Goal: Task Accomplishment & Management: Use online tool/utility

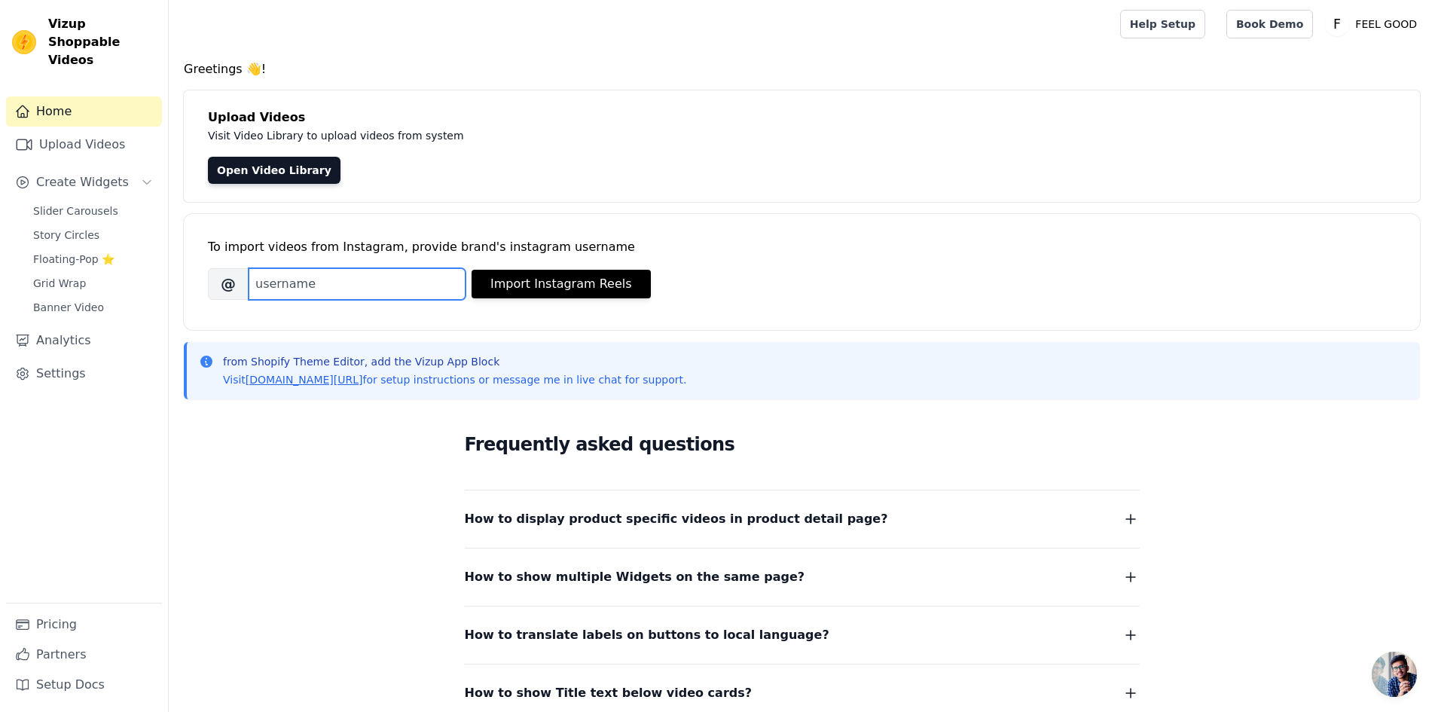
paste input "[URL][DOMAIN_NAME]"
type input "[URL][DOMAIN_NAME]"
click at [511, 297] on button "Import Instagram Reels" at bounding box center [561, 284] width 179 height 29
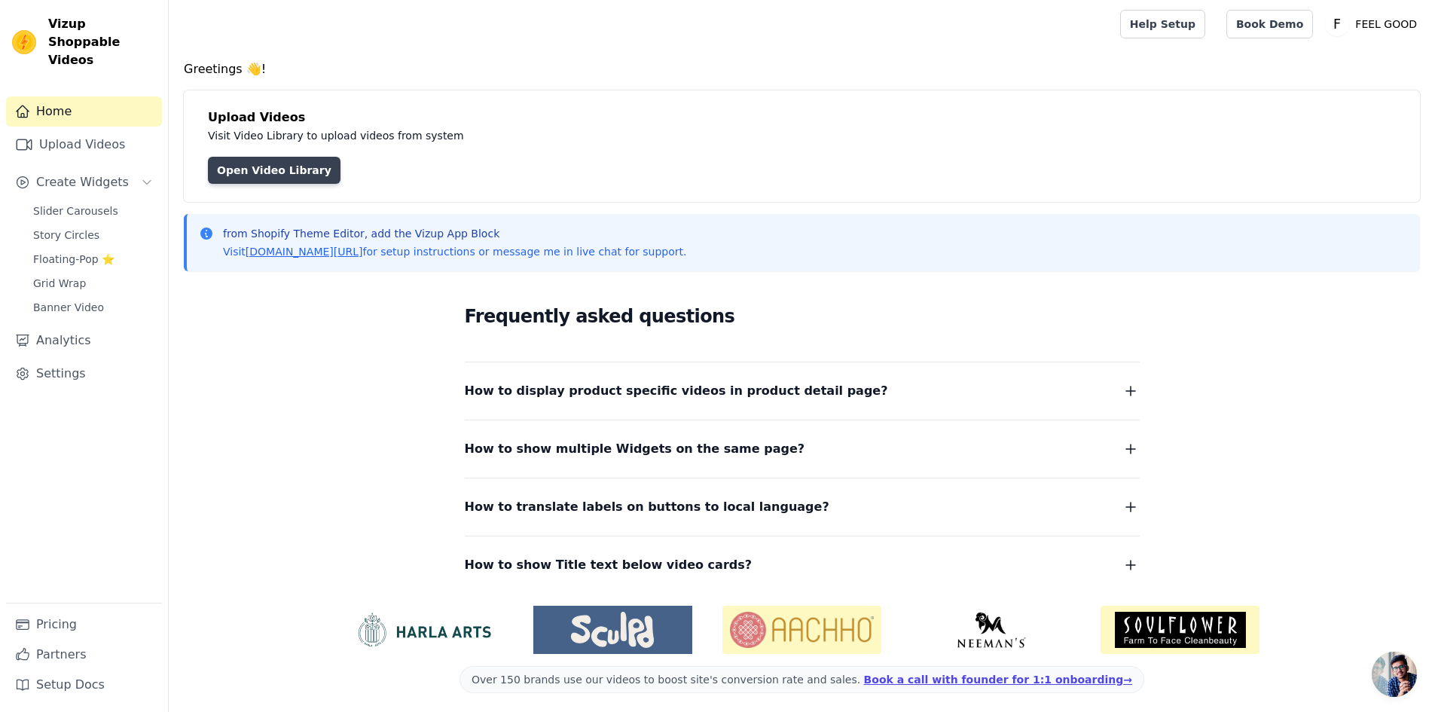
click at [303, 181] on link "Open Video Library" at bounding box center [274, 170] width 133 height 27
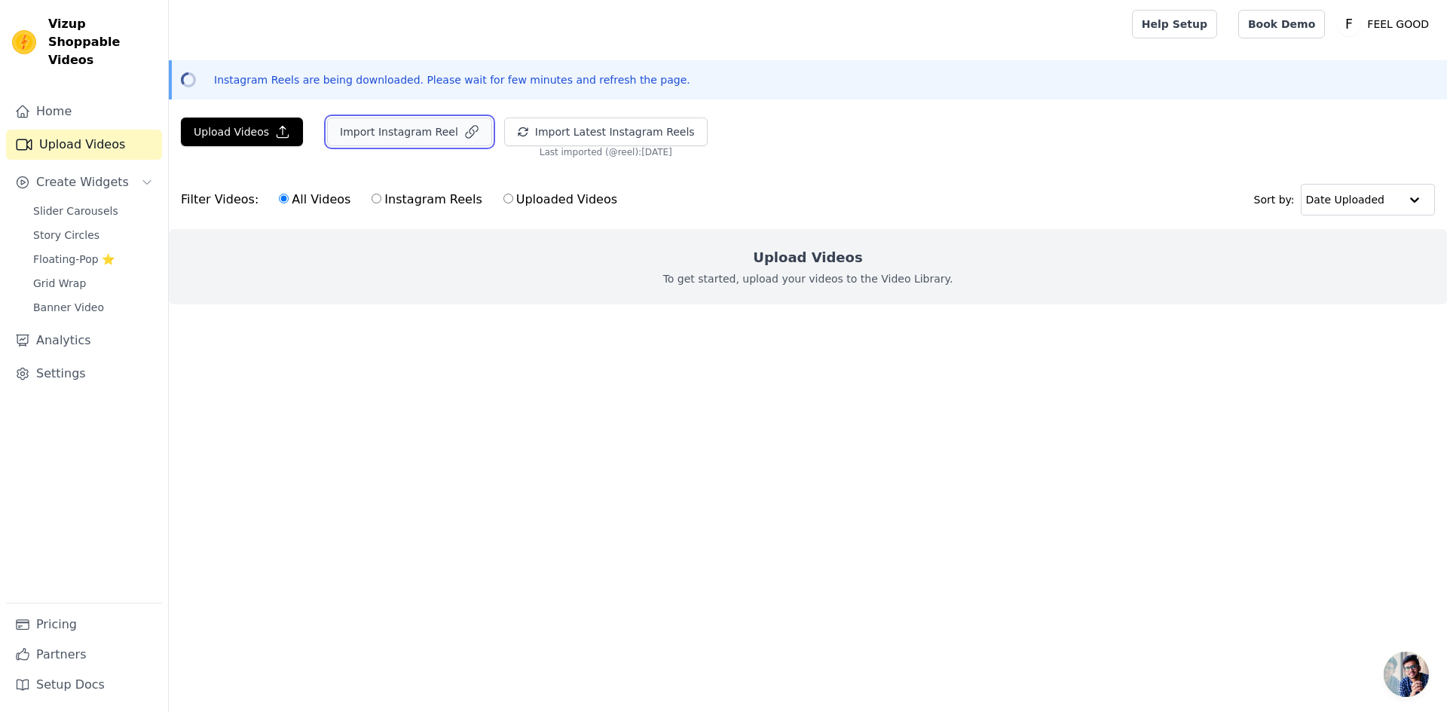
click at [417, 127] on button "Import Instagram Reel" at bounding box center [409, 132] width 165 height 29
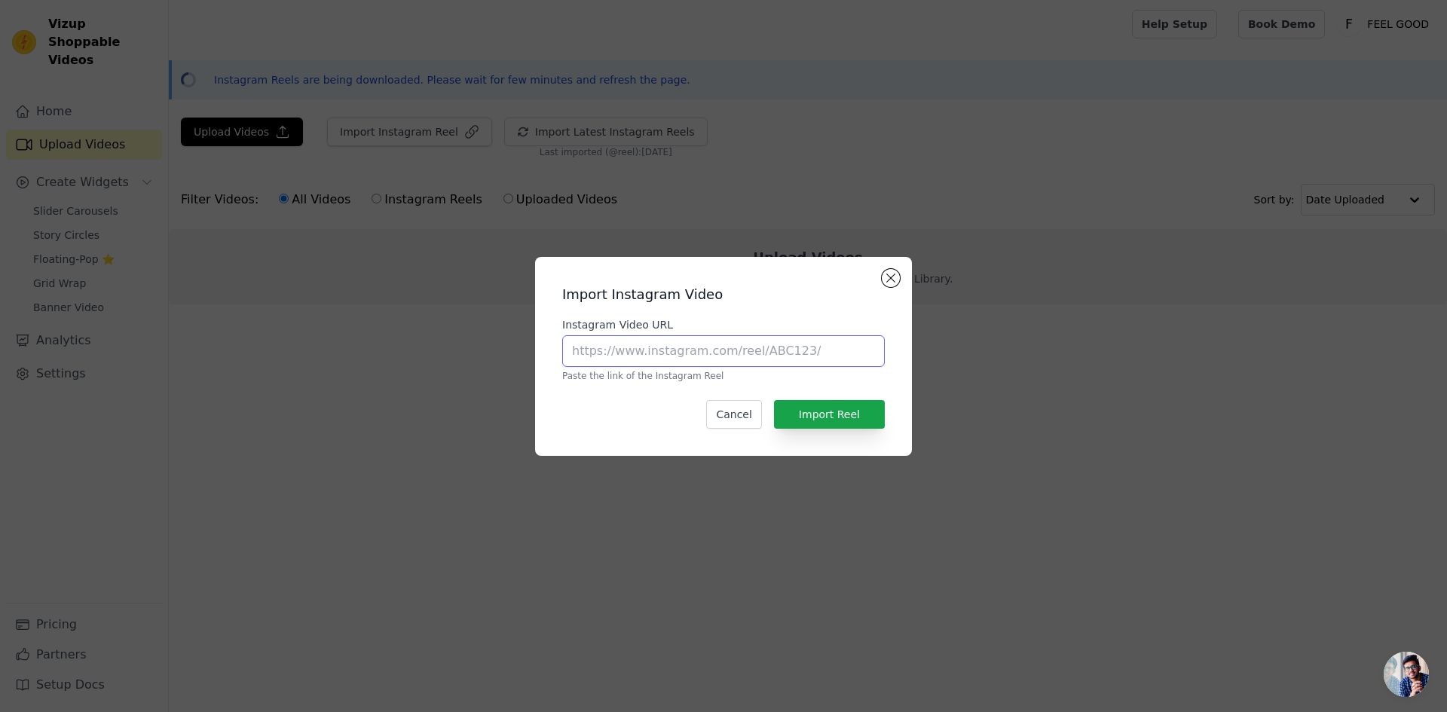
paste input "[URL][DOMAIN_NAME]"
type input "[URL][DOMAIN_NAME]"
click at [812, 411] on button "Import Reel" at bounding box center [829, 414] width 111 height 29
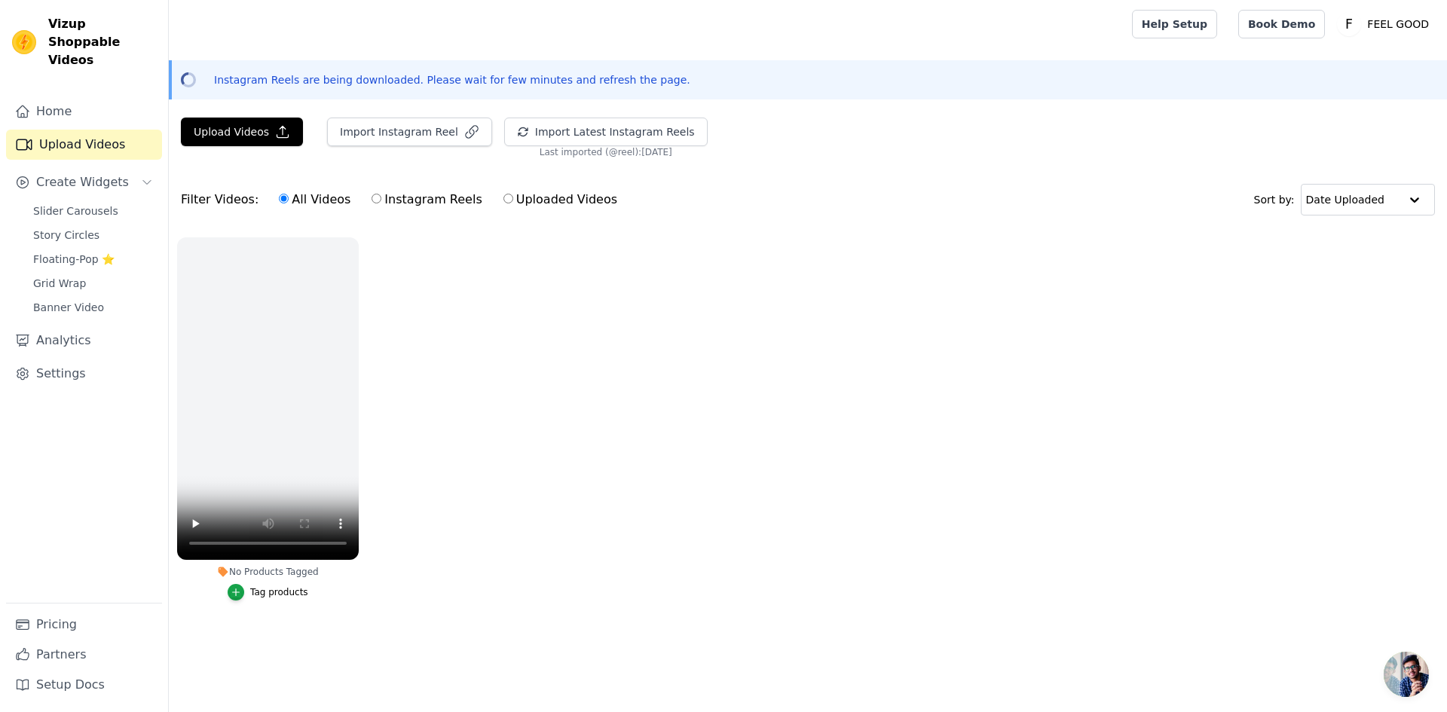
click at [365, 241] on div "No Products Tagged Tag products" at bounding box center [268, 422] width 198 height 386
click at [354, 243] on icon "button" at bounding box center [355, 240] width 11 height 11
click at [368, 132] on button "Import Instagram Reel" at bounding box center [409, 132] width 165 height 29
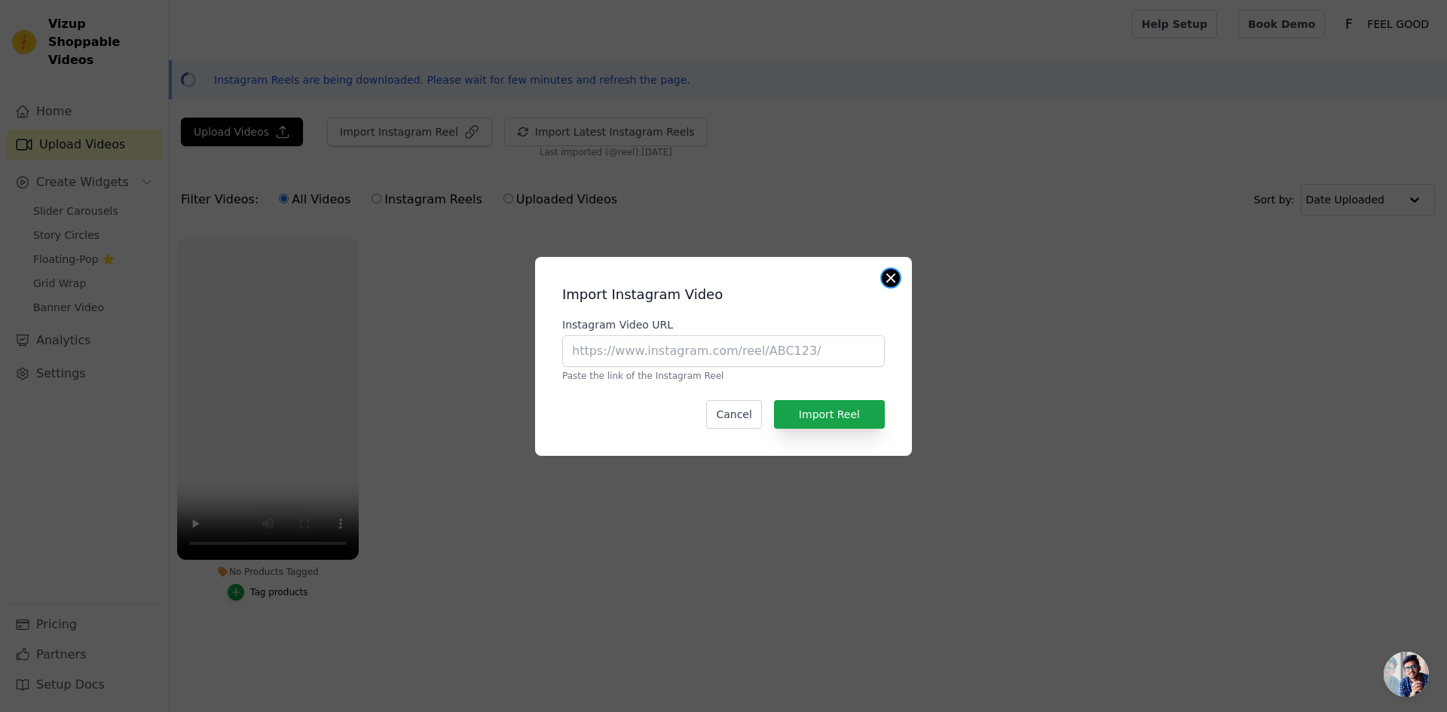
click at [888, 275] on button "Close modal" at bounding box center [891, 278] width 18 height 18
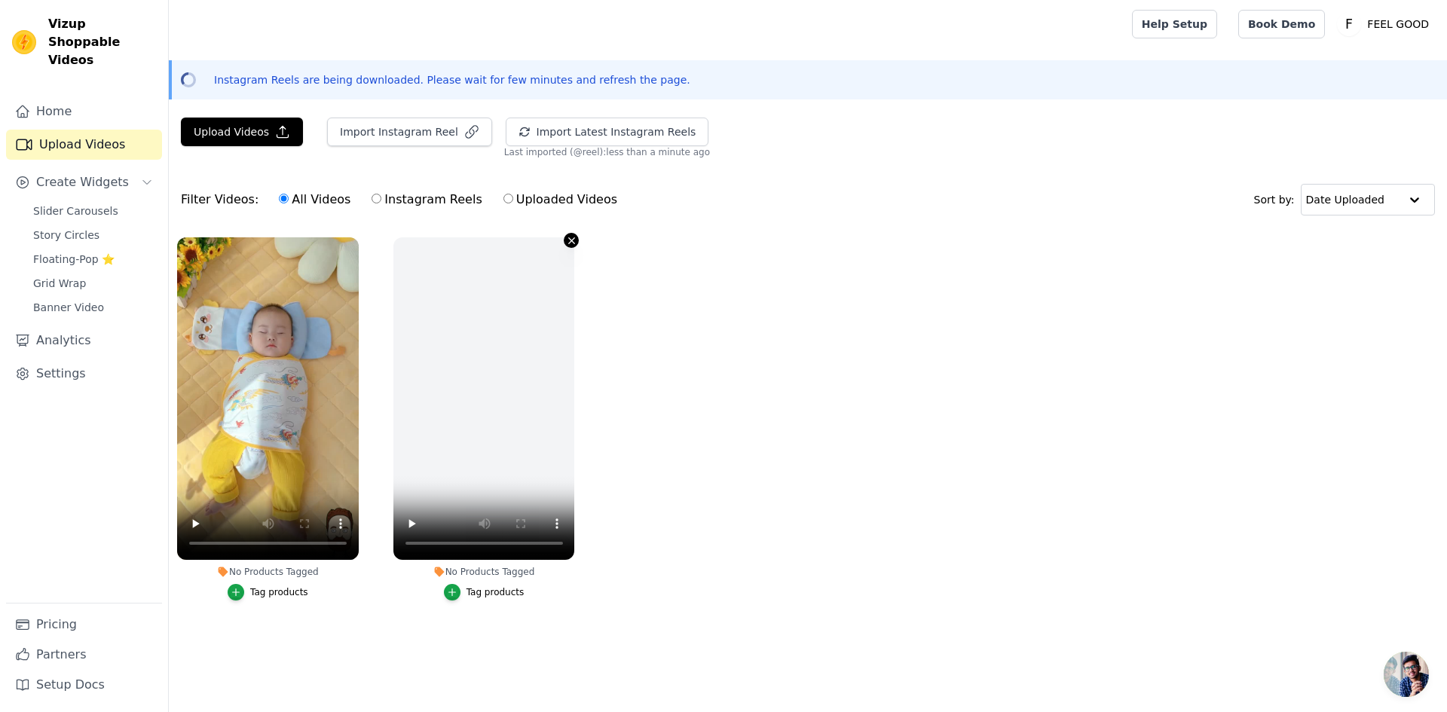
click at [570, 237] on icon "button" at bounding box center [571, 240] width 11 height 11
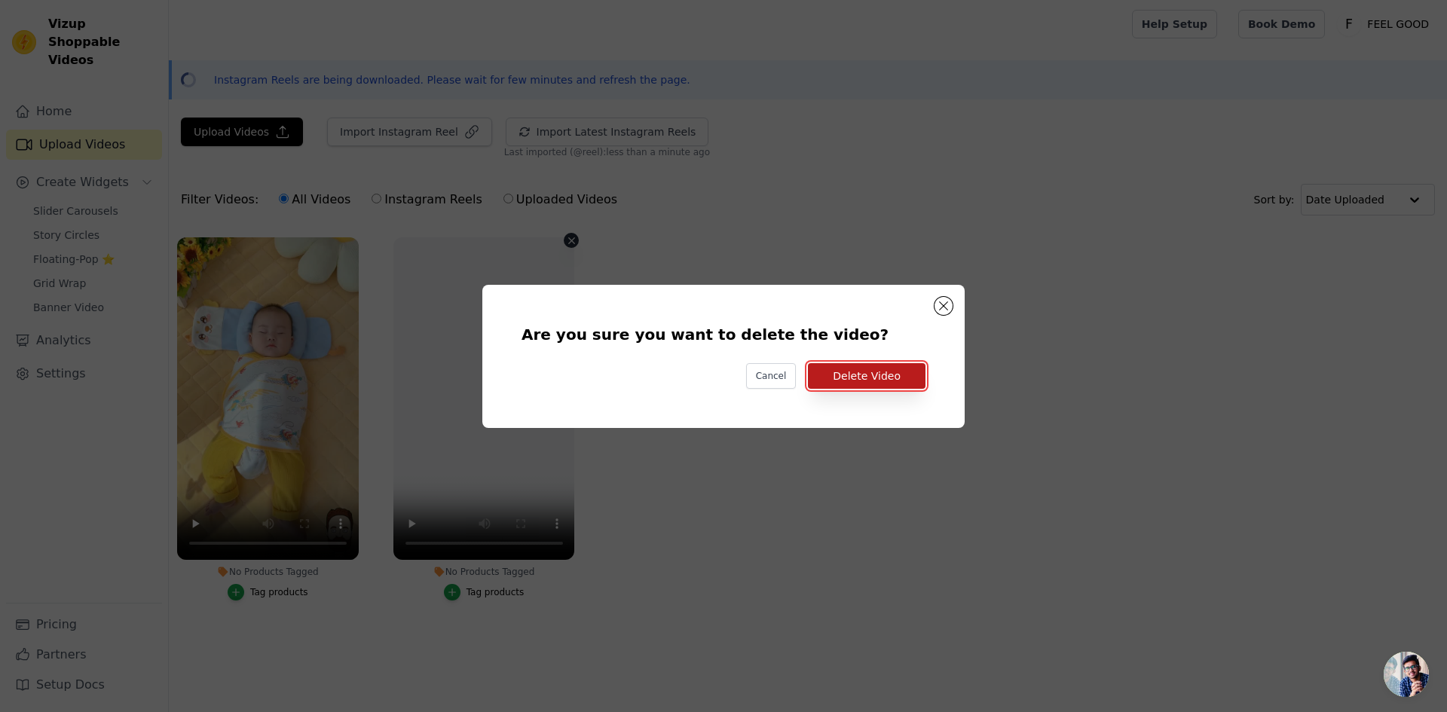
click at [853, 371] on button "Delete Video" at bounding box center [867, 376] width 118 height 26
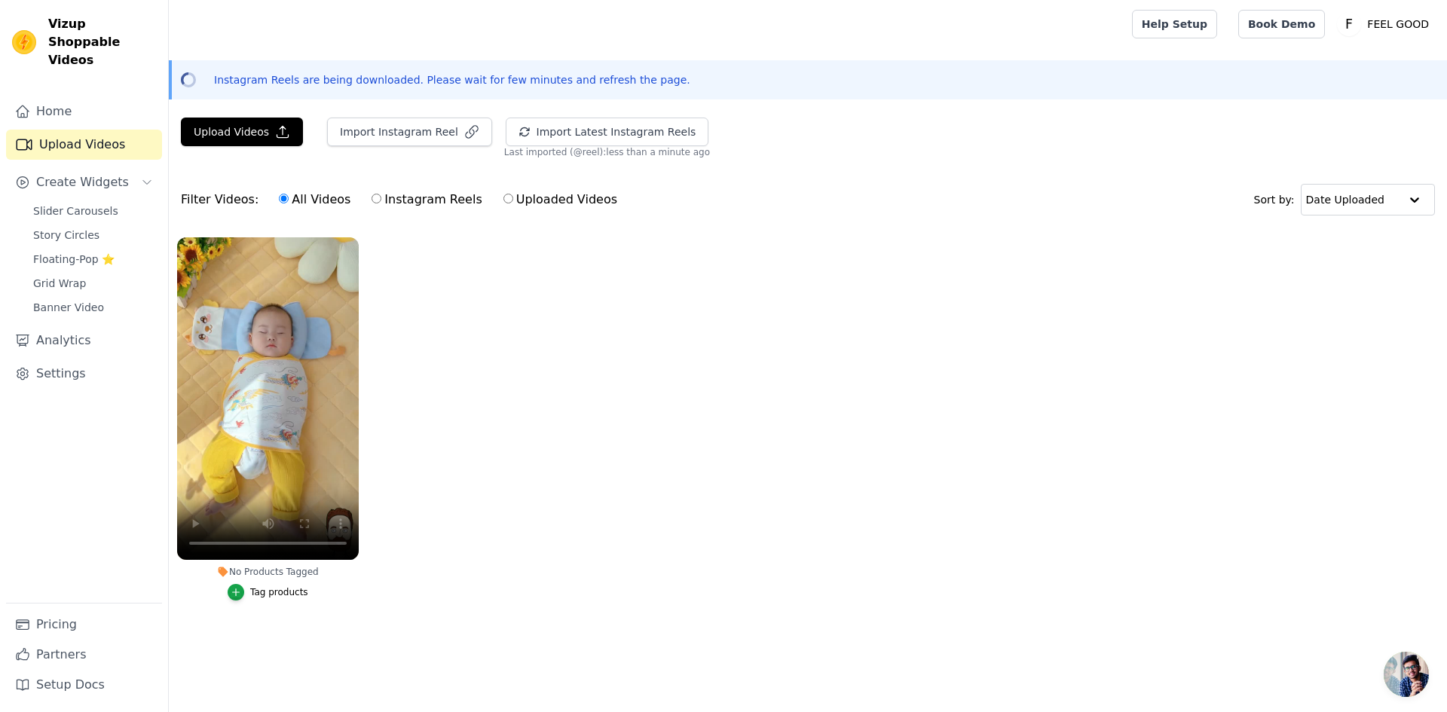
click at [528, 374] on ul "No Products Tagged Tag products" at bounding box center [808, 434] width 1278 height 410
click at [417, 130] on button "Import Instagram Reel" at bounding box center [409, 132] width 165 height 29
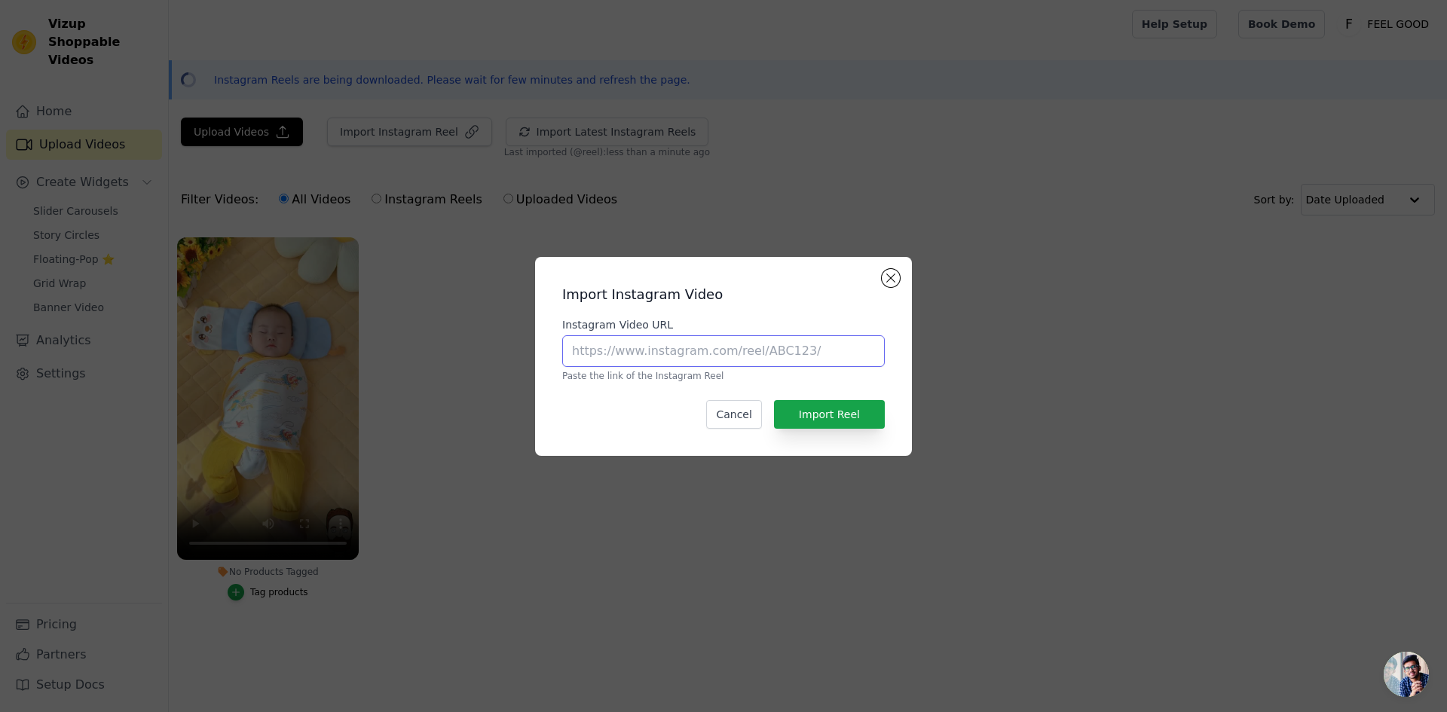
paste input "[URL][DOMAIN_NAME]"
type input "[URL][DOMAIN_NAME]"
click at [830, 426] on button "Import Reel" at bounding box center [829, 414] width 111 height 29
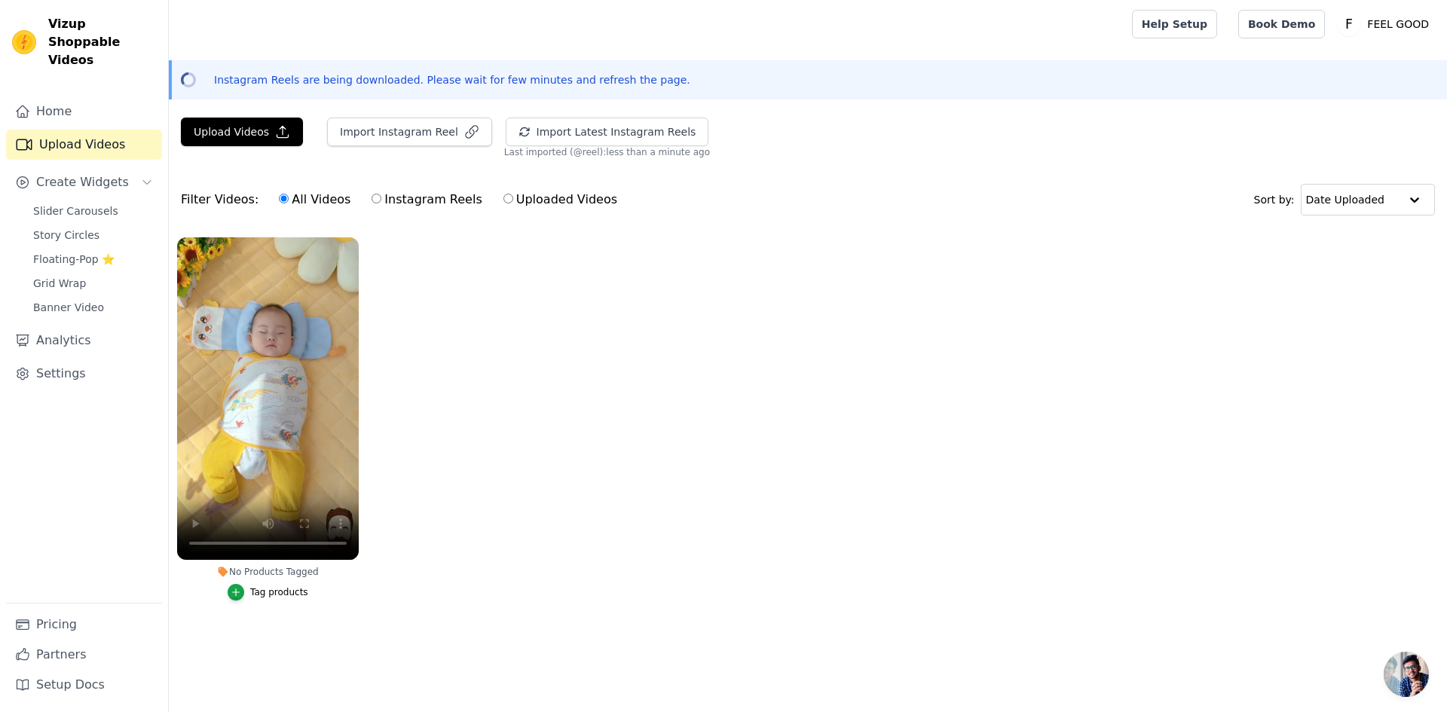
click at [1350, 82] on div "Instagram Reels are being downloaded. Please wait for few minutes and refresh t…" at bounding box center [809, 79] width 1251 height 15
click at [405, 132] on button "Import Instagram Reel" at bounding box center [409, 132] width 165 height 29
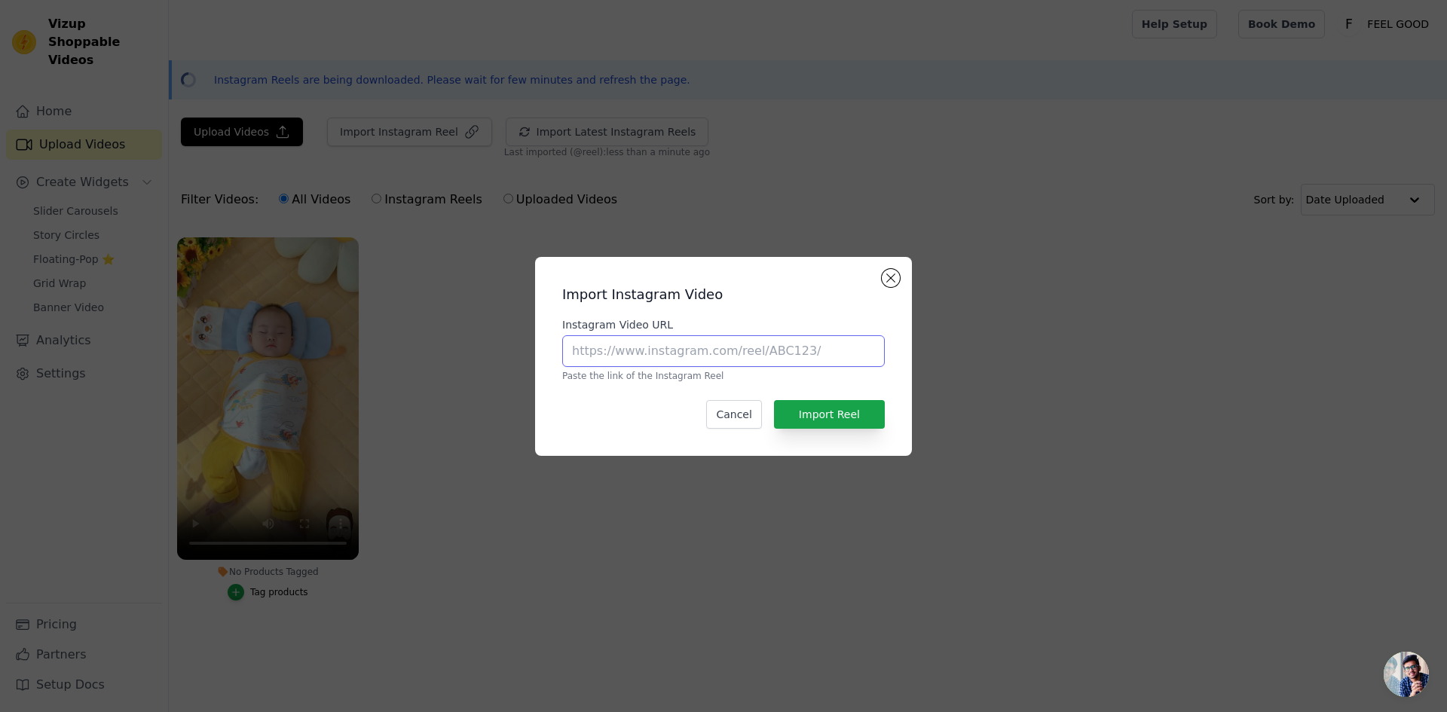
paste input "[URL][DOMAIN_NAME]"
type input "[URL][DOMAIN_NAME]"
click at [792, 414] on button "Import Reel" at bounding box center [829, 414] width 111 height 29
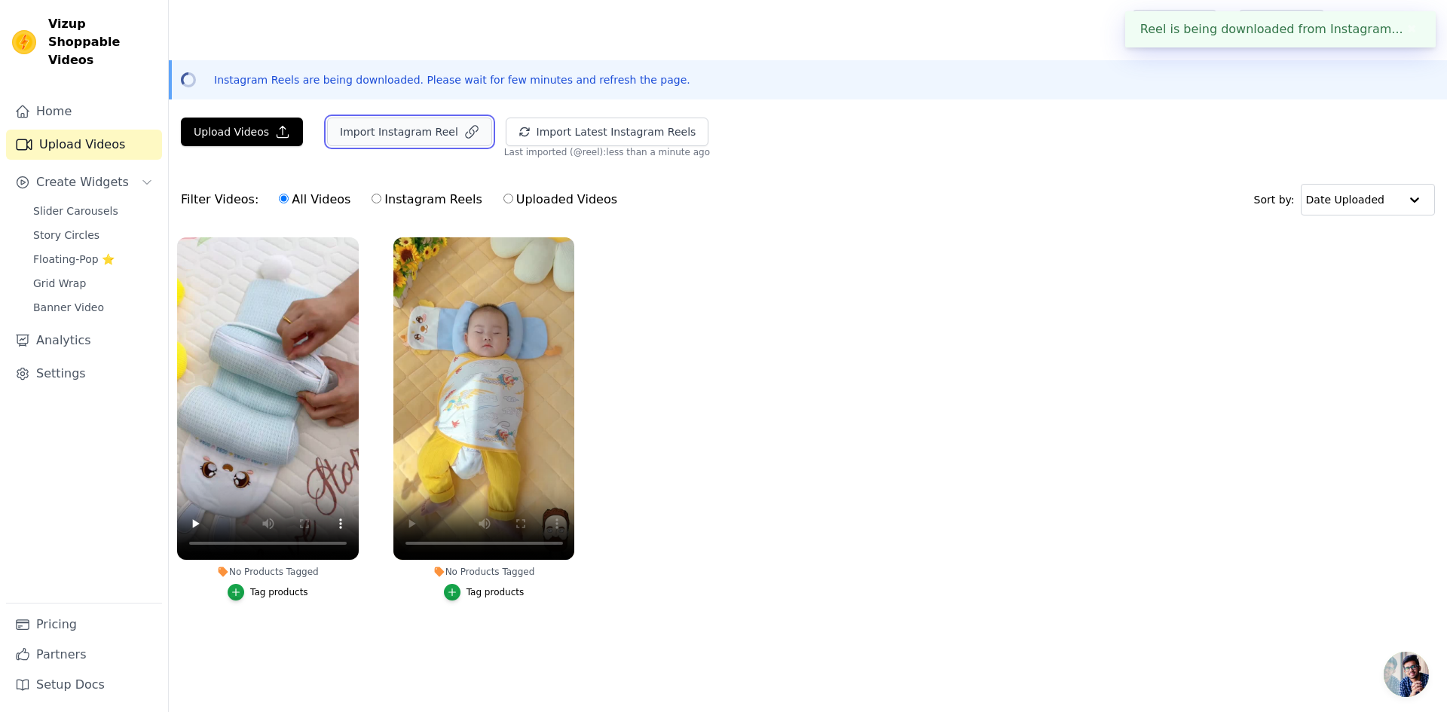
click at [386, 133] on button "Import Instagram Reel" at bounding box center [409, 132] width 165 height 29
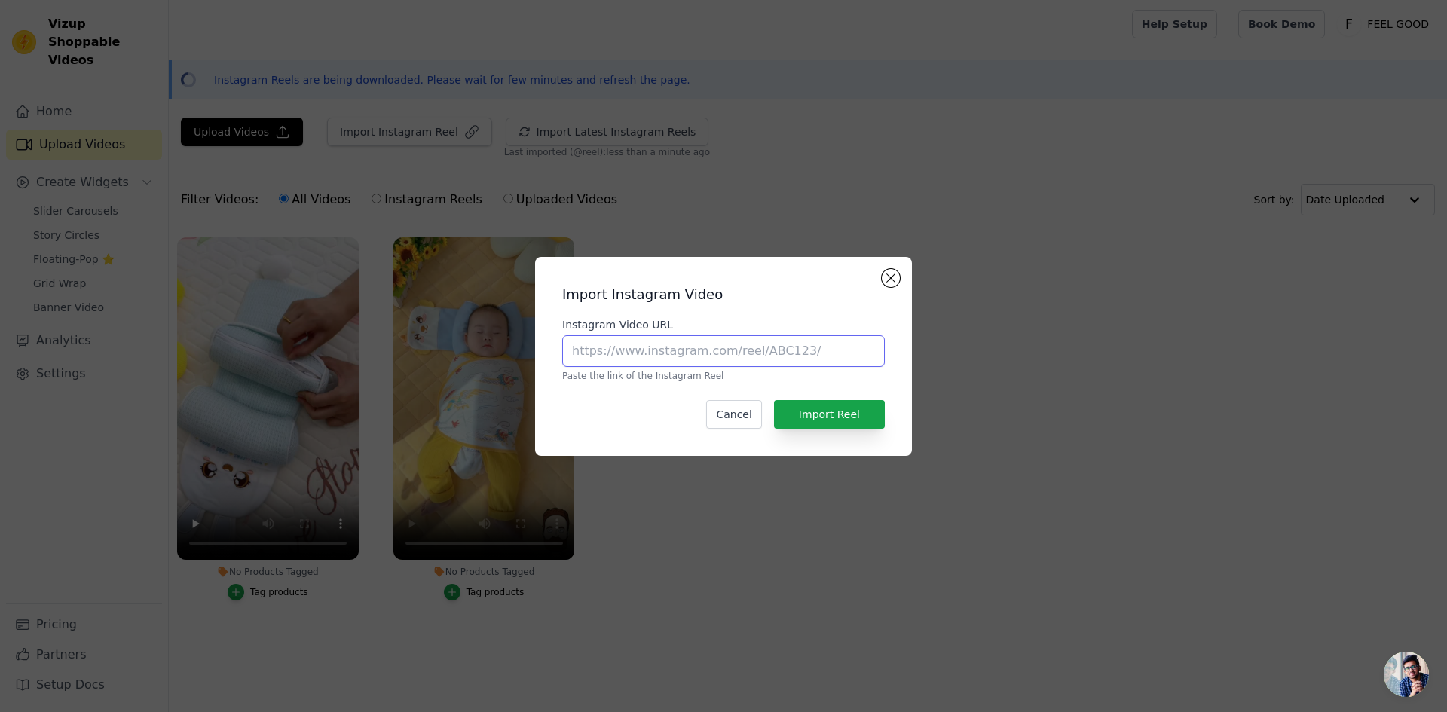
paste input "[URL][DOMAIN_NAME]"
type input "[URL][DOMAIN_NAME]"
click at [810, 411] on button "Import Reel" at bounding box center [829, 414] width 111 height 29
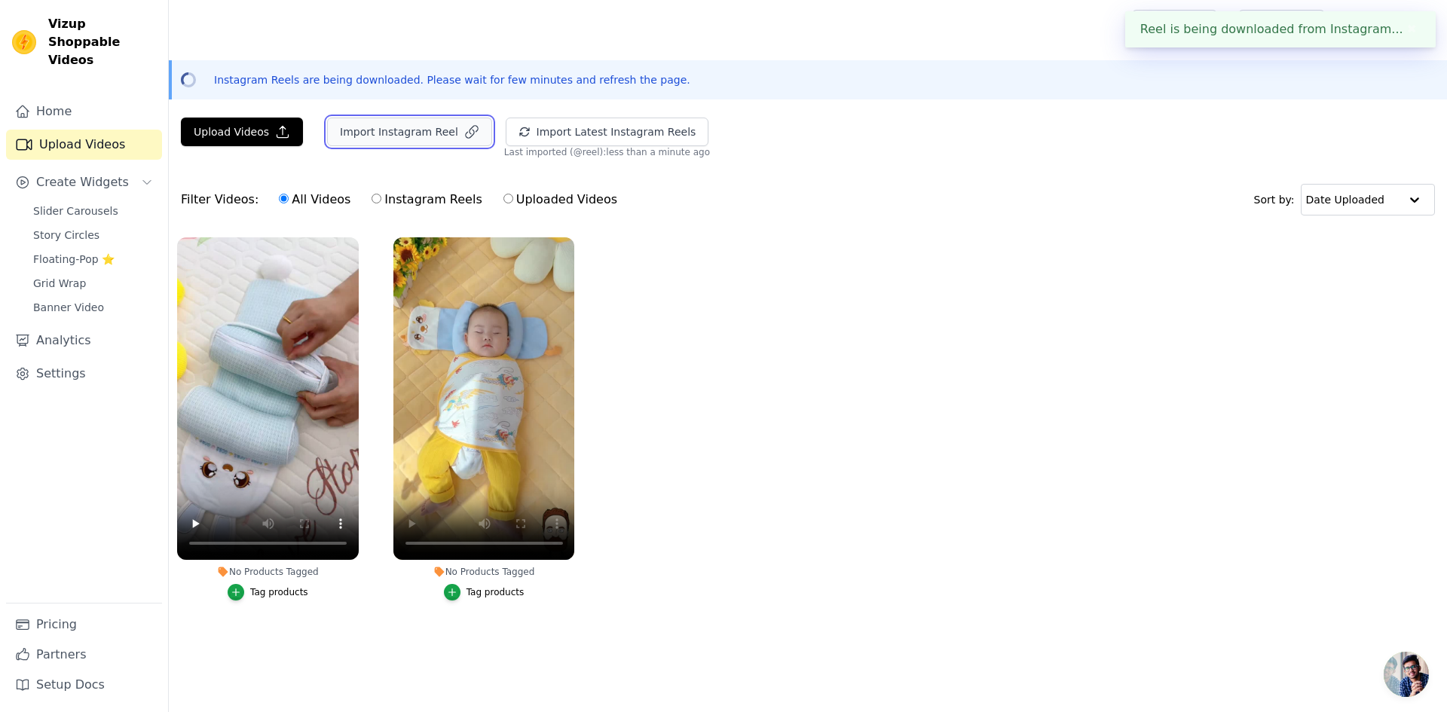
click at [424, 124] on button "Import Instagram Reel" at bounding box center [409, 132] width 165 height 29
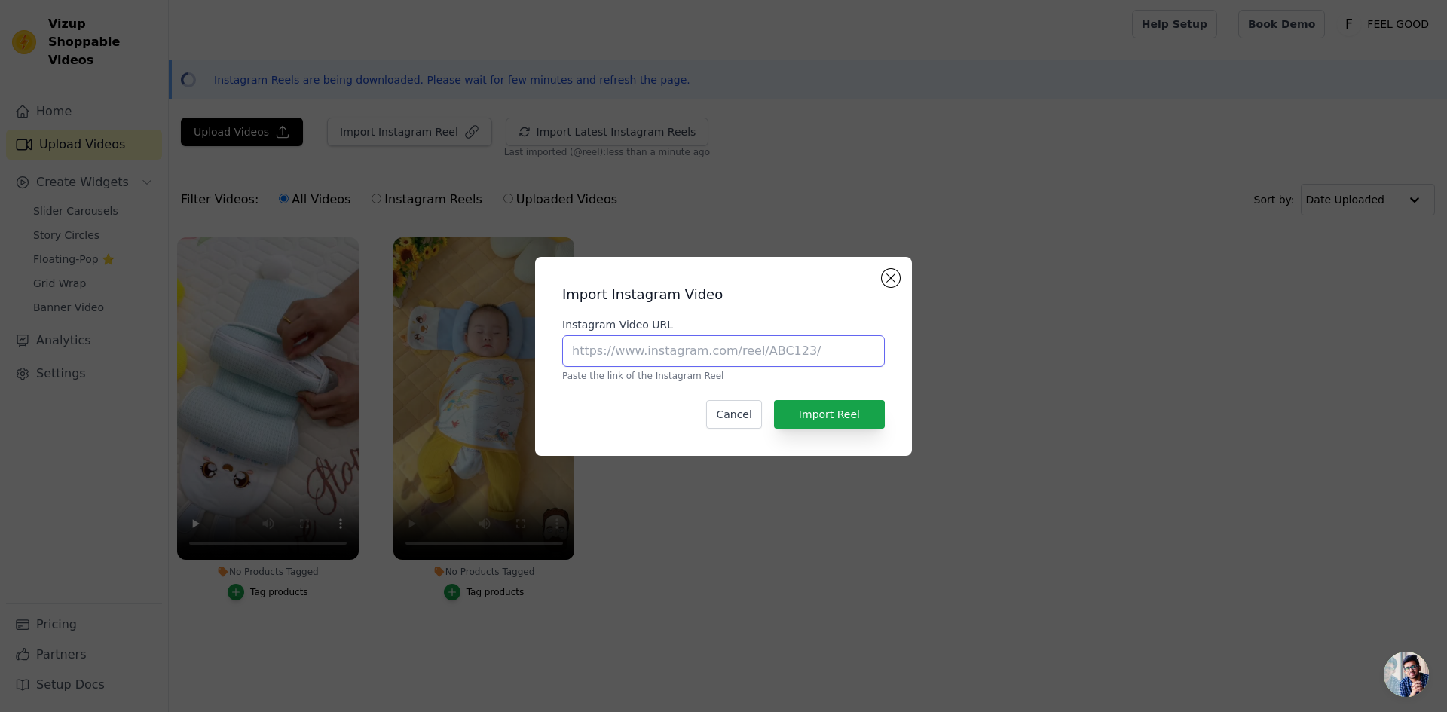
drag, startPoint x: 689, startPoint y: 344, endPoint x: 689, endPoint y: 354, distance: 10.5
paste input "[URL][DOMAIN_NAME]"
type input "[URL][DOMAIN_NAME]"
click at [812, 408] on button "Import Reel" at bounding box center [829, 414] width 111 height 29
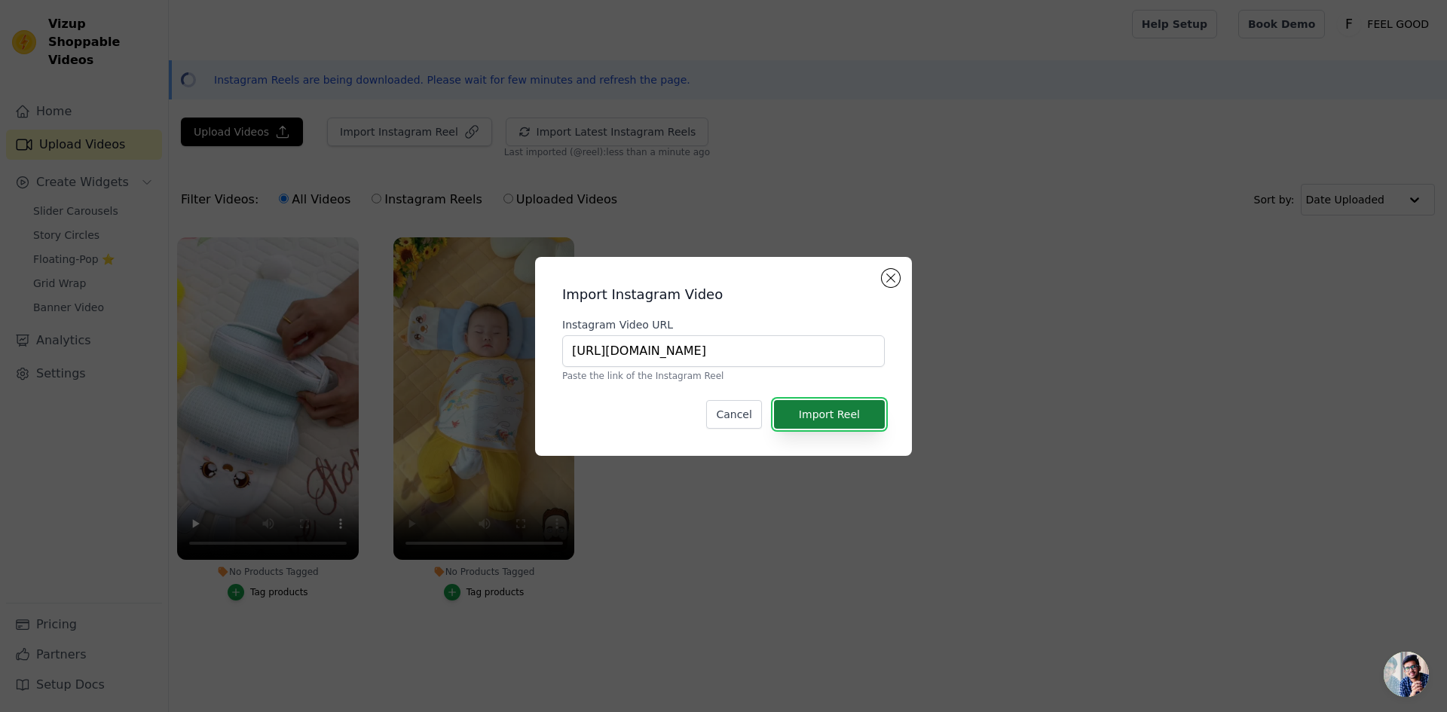
scroll to position [0, 0]
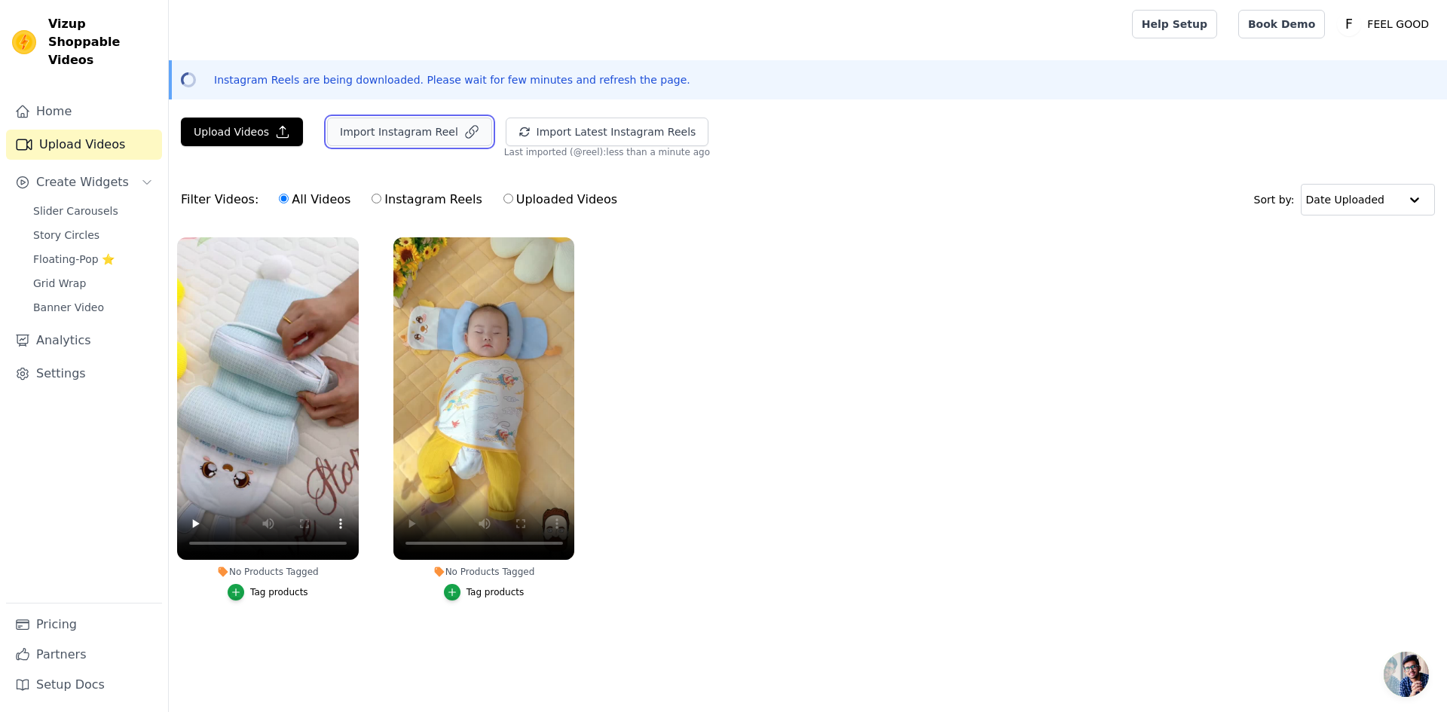
click at [439, 125] on button "Import Instagram Reel" at bounding box center [409, 132] width 165 height 29
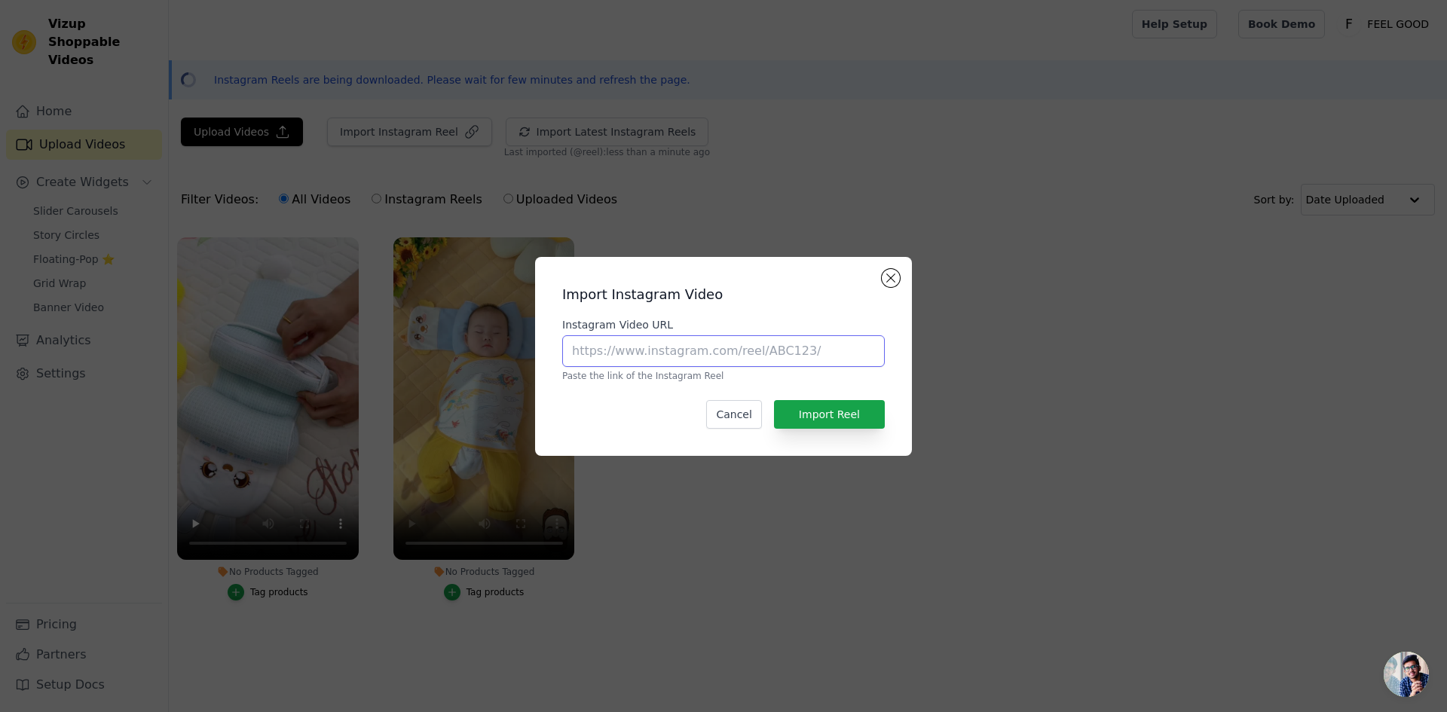
paste input "[URL][DOMAIN_NAME]"
type input "[URL][DOMAIN_NAME]"
click at [864, 403] on button "Import Reel" at bounding box center [829, 414] width 111 height 29
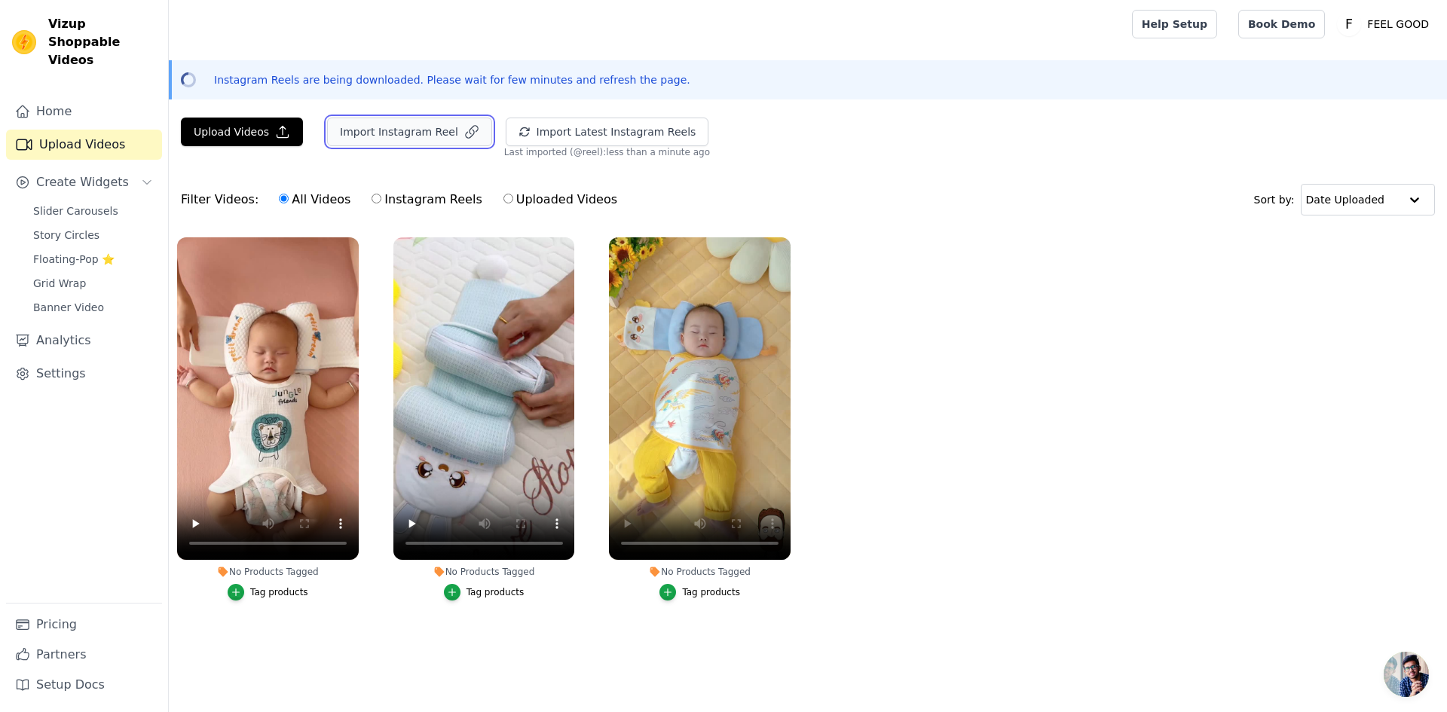
click at [361, 123] on button "Import Instagram Reel" at bounding box center [409, 132] width 165 height 29
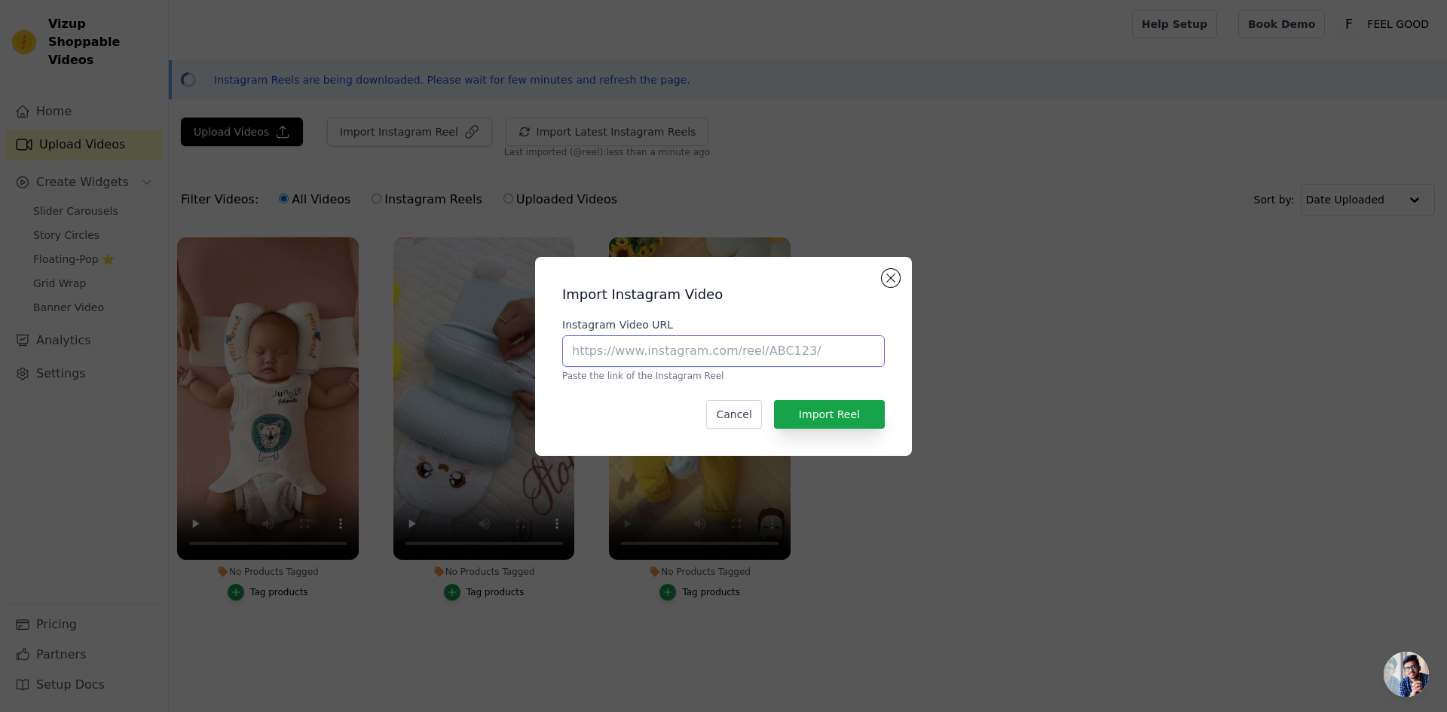
paste input "[URL][DOMAIN_NAME]"
type input "[URL][DOMAIN_NAME]"
click at [818, 404] on button "Import Reel" at bounding box center [829, 414] width 111 height 29
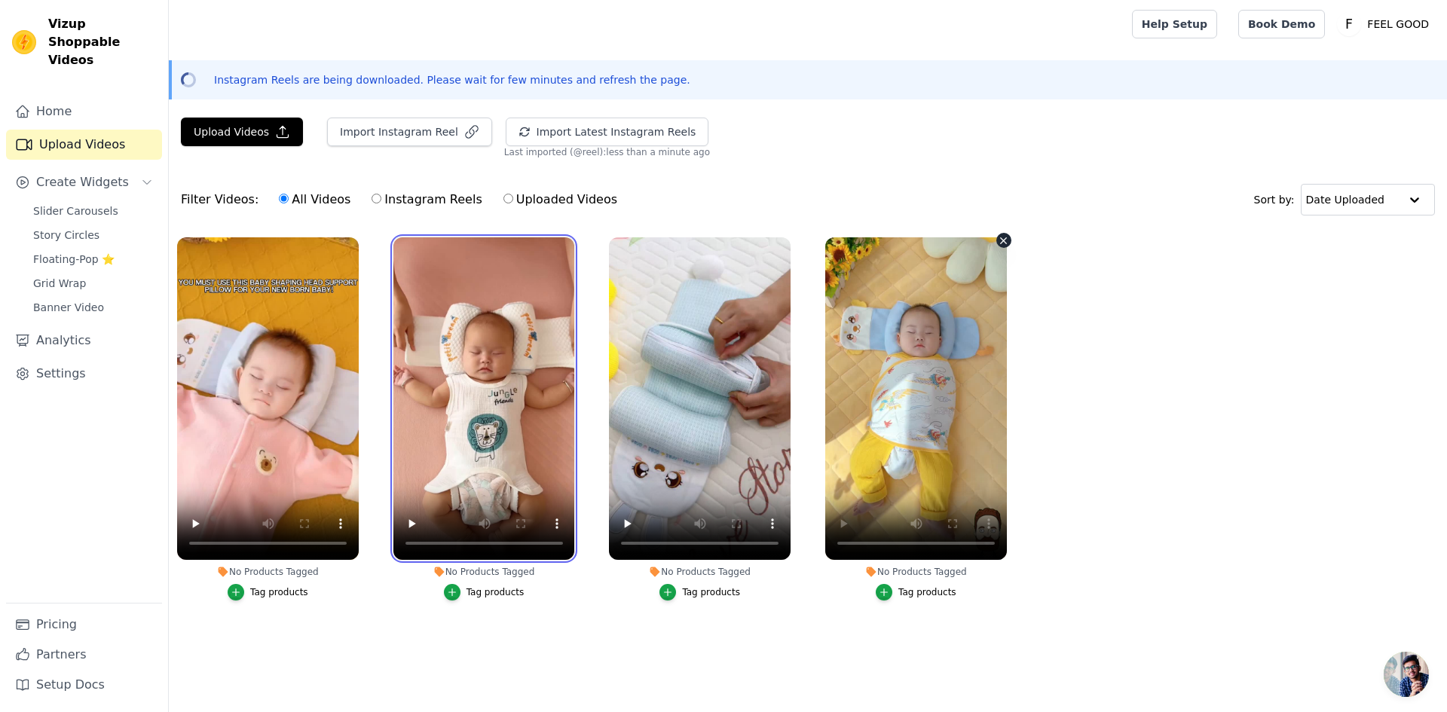
drag, startPoint x: 533, startPoint y: 347, endPoint x: 894, endPoint y: 469, distance: 381.2
click at [893, 480] on ul "No Products Tagged Tag products No Products Tagged Tag products No Products Tag…" at bounding box center [808, 434] width 1278 height 410
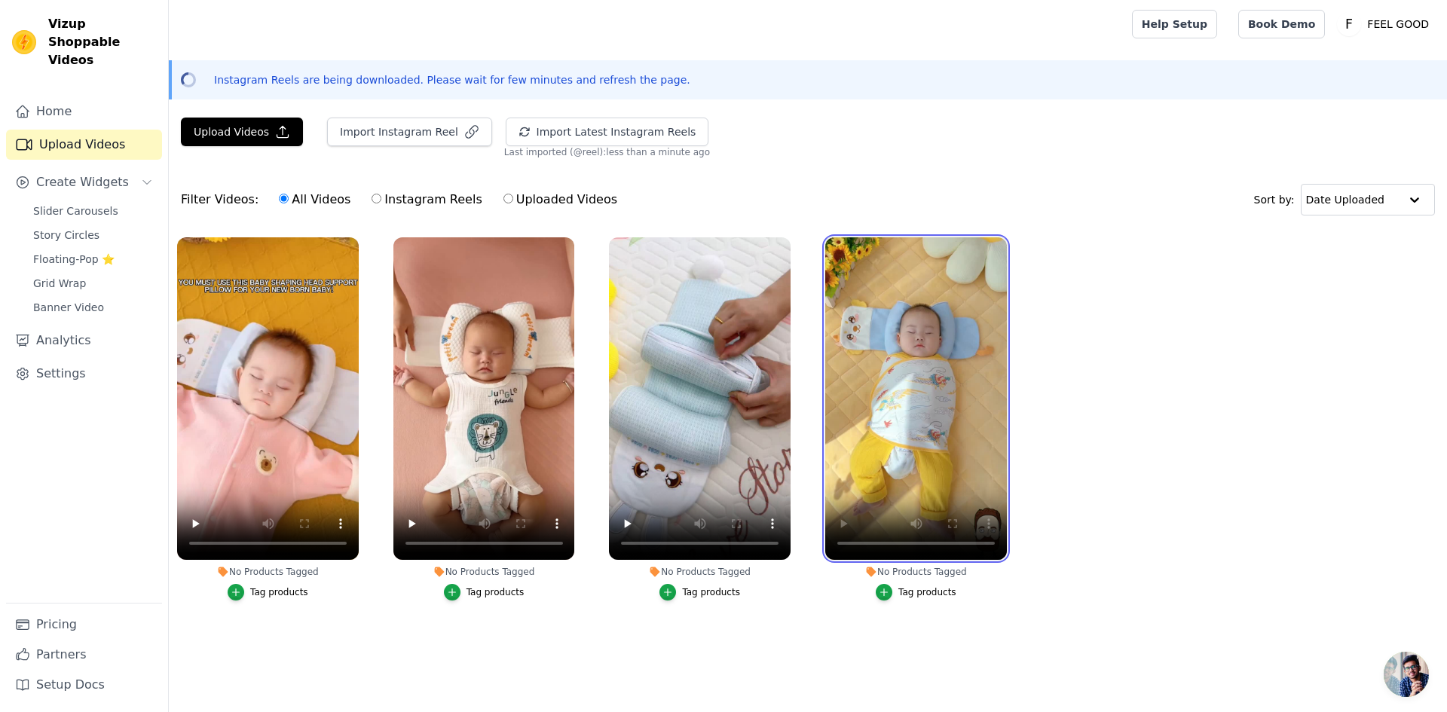
drag, startPoint x: 897, startPoint y: 414, endPoint x: 802, endPoint y: 560, distance: 174.3
click at [821, 568] on div "No Products Tagged Tag products" at bounding box center [916, 422] width 198 height 386
click at [105, 203] on span "Slider Carousels" at bounding box center [75, 210] width 85 height 15
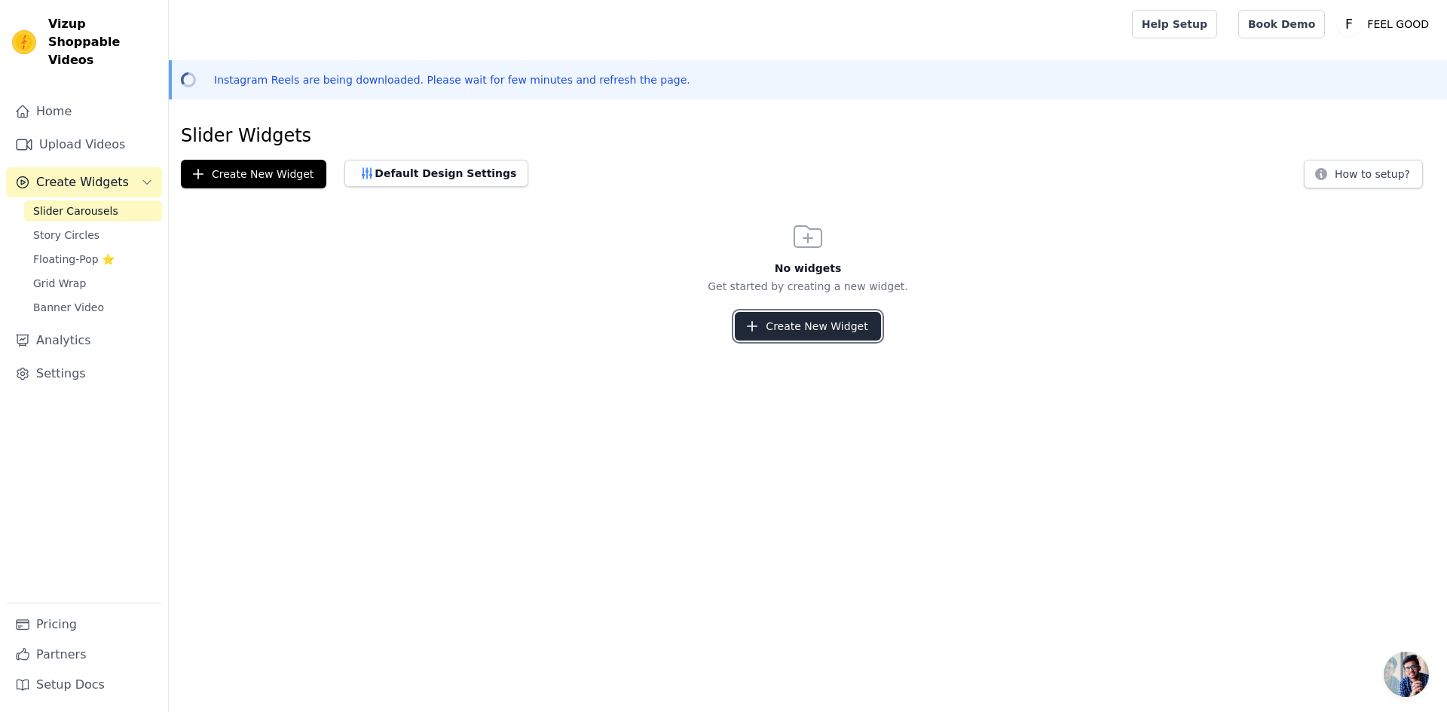
click at [819, 325] on button "Create New Widget" at bounding box center [807, 326] width 145 height 29
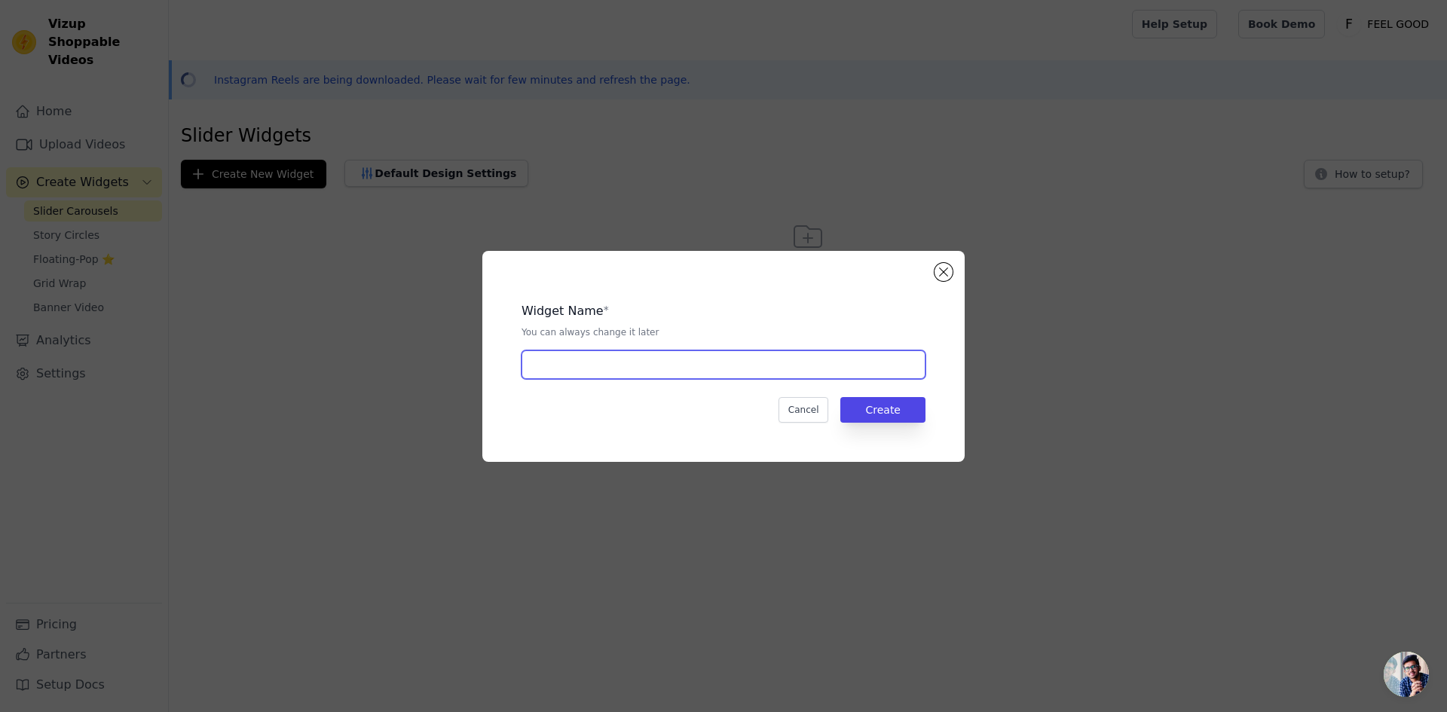
click at [785, 369] on input "text" at bounding box center [723, 364] width 404 height 29
type input "hot selling product"
drag, startPoint x: 662, startPoint y: 372, endPoint x: 313, endPoint y: 379, distance: 349.7
click at [313, 379] on div "Widget Name * You can always change it later hot selling product Cancel Create" at bounding box center [723, 356] width 1398 height 259
type input "B"
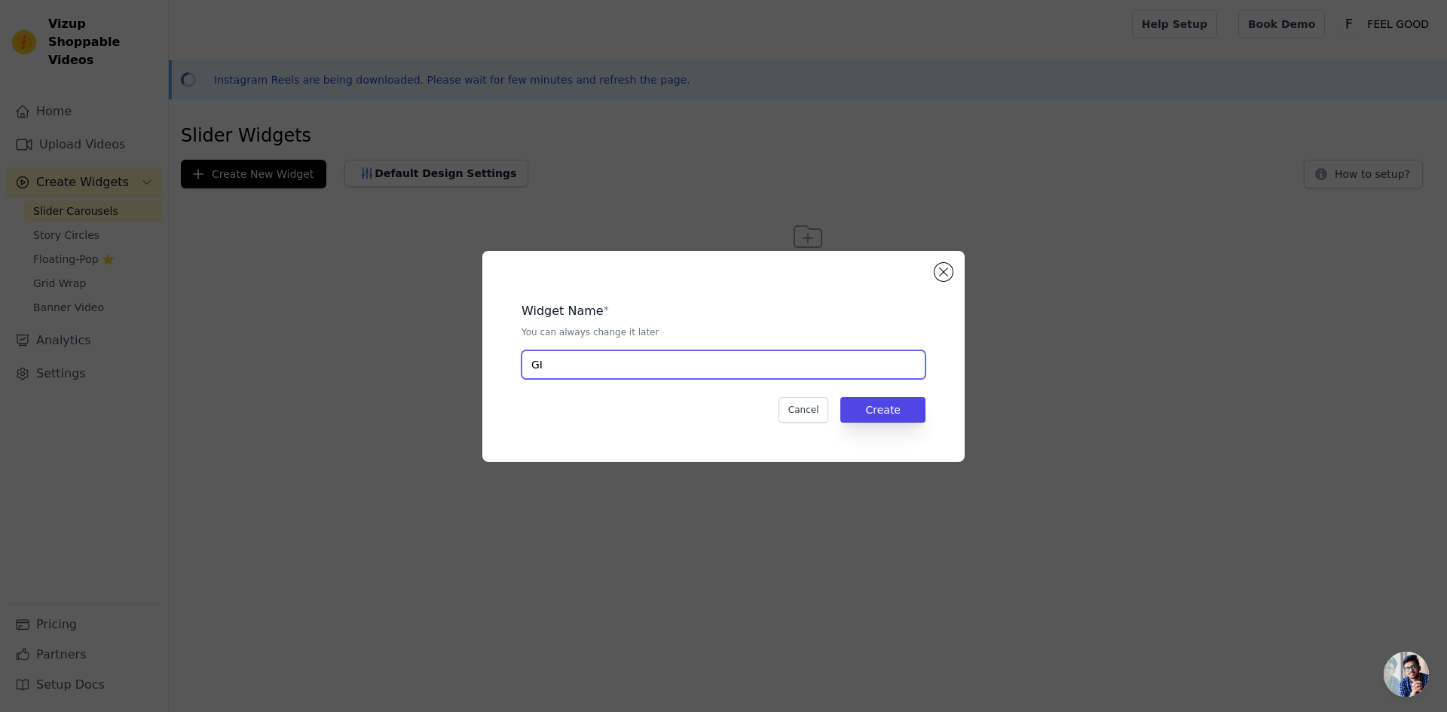
type input "G"
type input "Get Rid Of Flat Head"
click at [867, 413] on button "Create" at bounding box center [882, 410] width 85 height 26
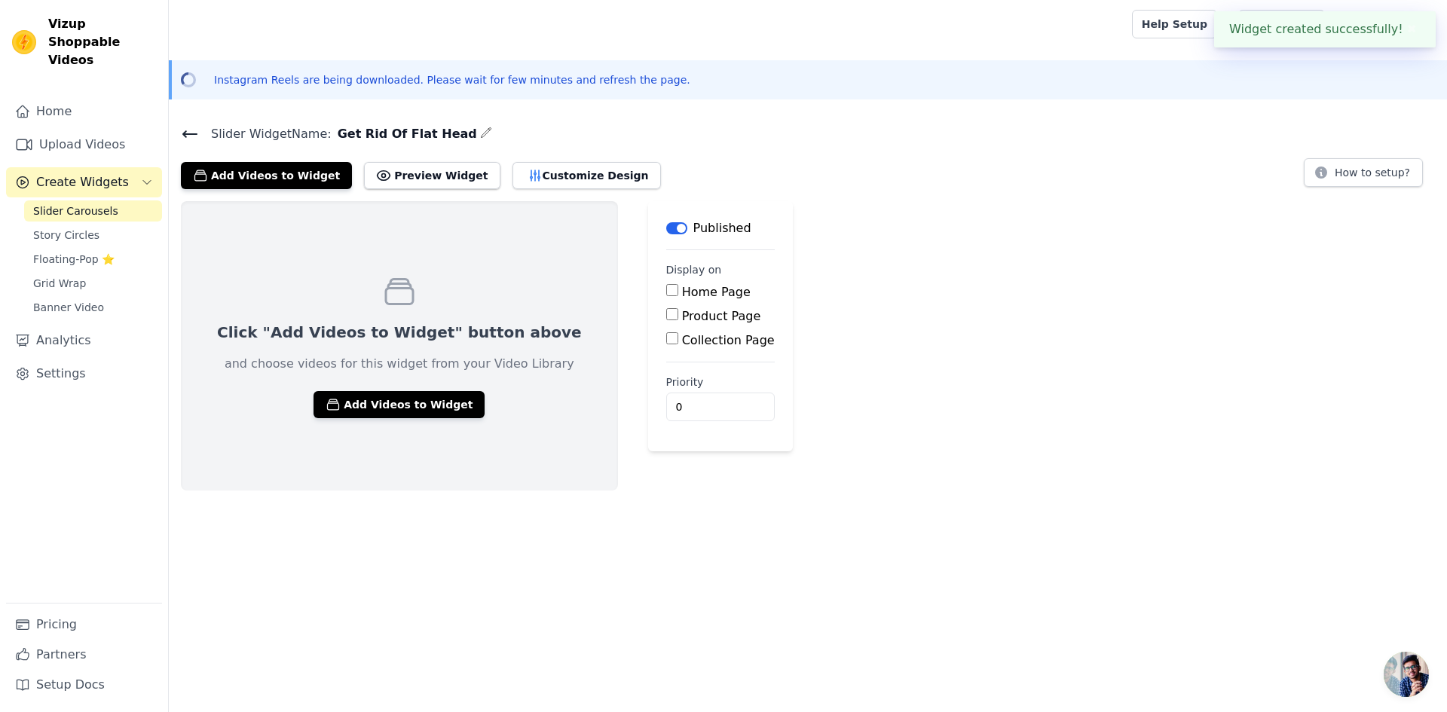
click at [682, 313] on label "Product Page" at bounding box center [721, 316] width 79 height 14
click at [666, 313] on input "Product Page" at bounding box center [672, 314] width 12 height 12
checkbox input "true"
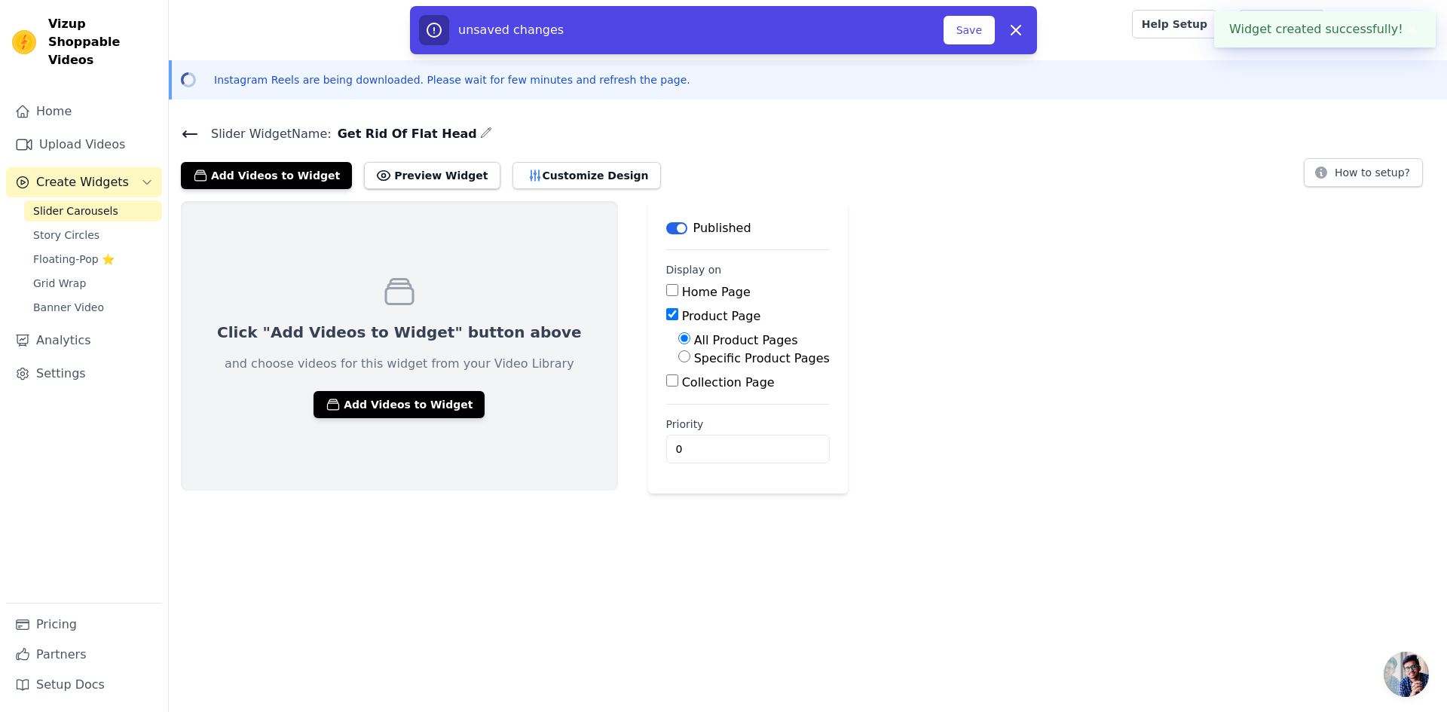
click at [694, 363] on label "Specific Product Pages" at bounding box center [762, 358] width 136 height 14
click at [678, 362] on input "Specific Product Pages" at bounding box center [684, 356] width 12 height 12
radio input "true"
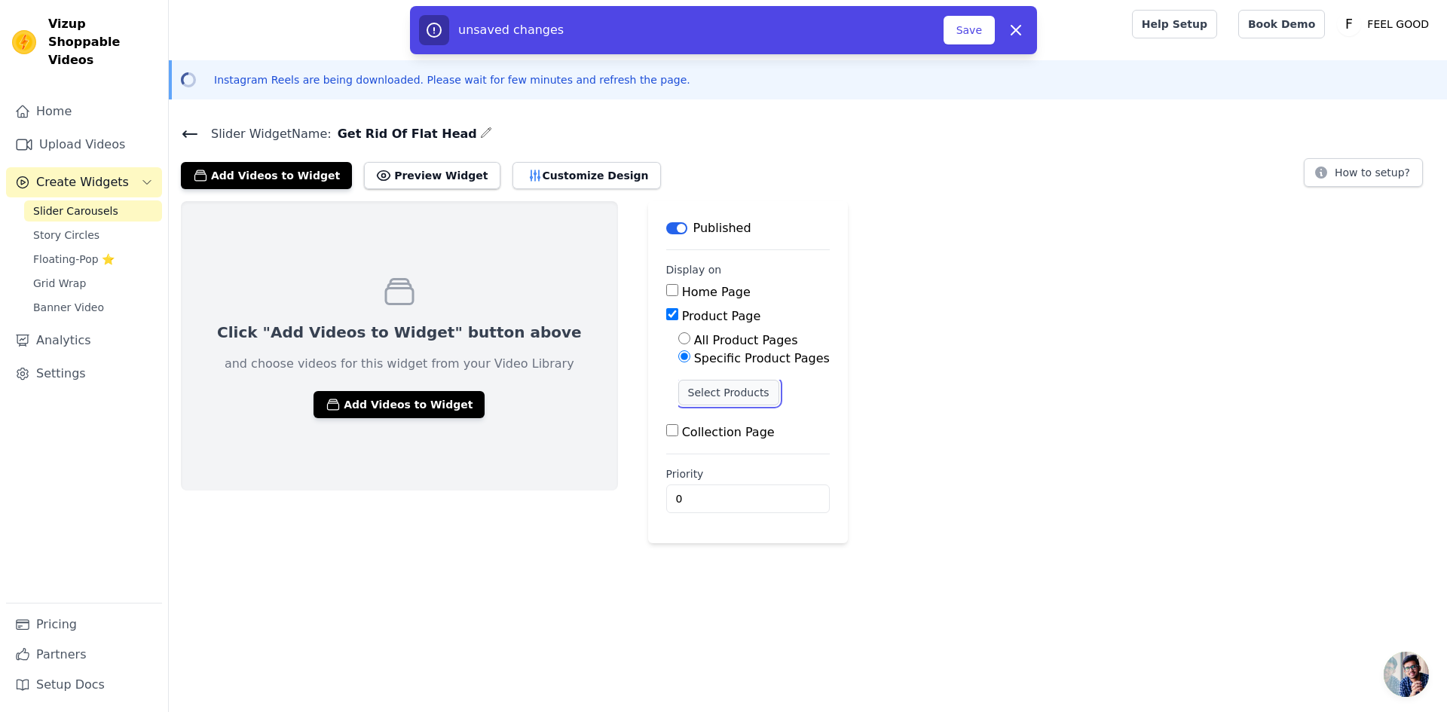
click at [678, 398] on button "Select Products" at bounding box center [728, 393] width 101 height 26
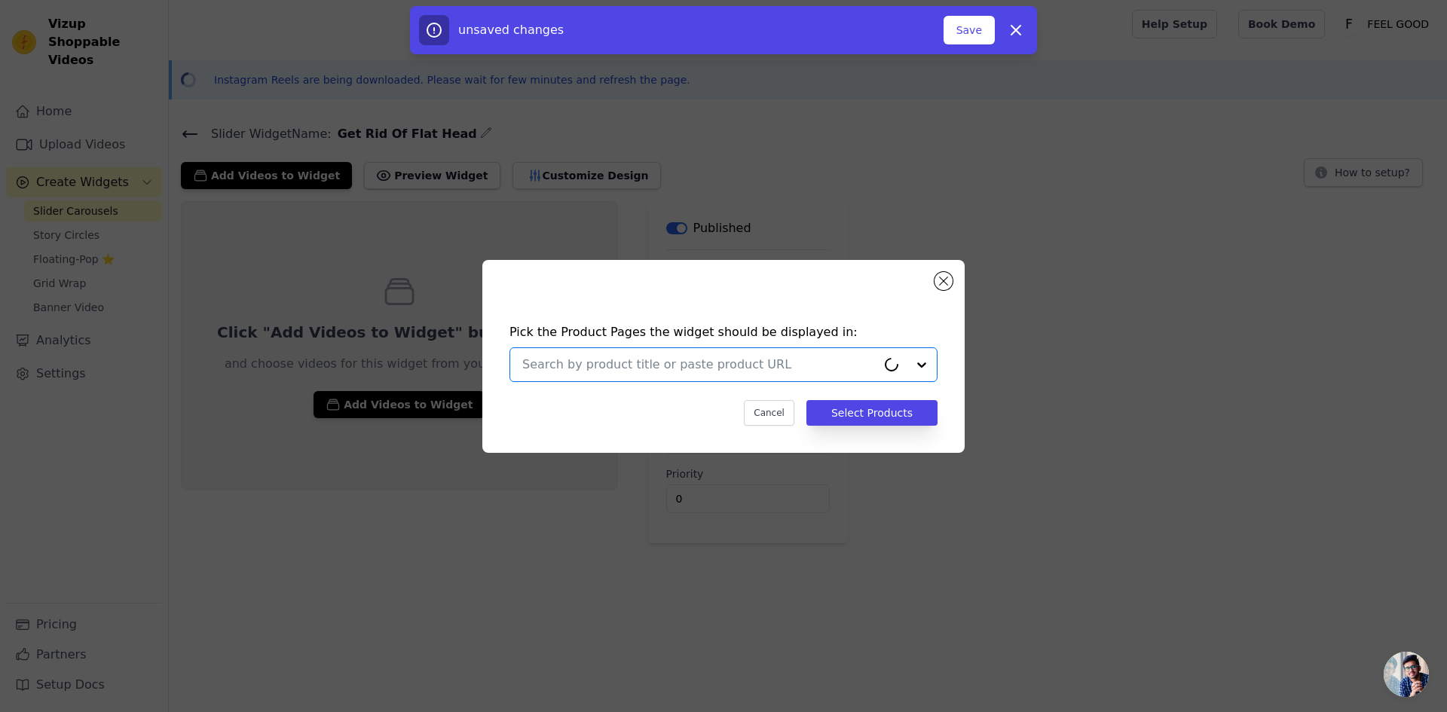
click at [663, 369] on input "text" at bounding box center [699, 365] width 354 height 18
click at [876, 368] on input "text" at bounding box center [699, 365] width 354 height 18
click at [849, 360] on input "text" at bounding box center [714, 365] width 384 height 18
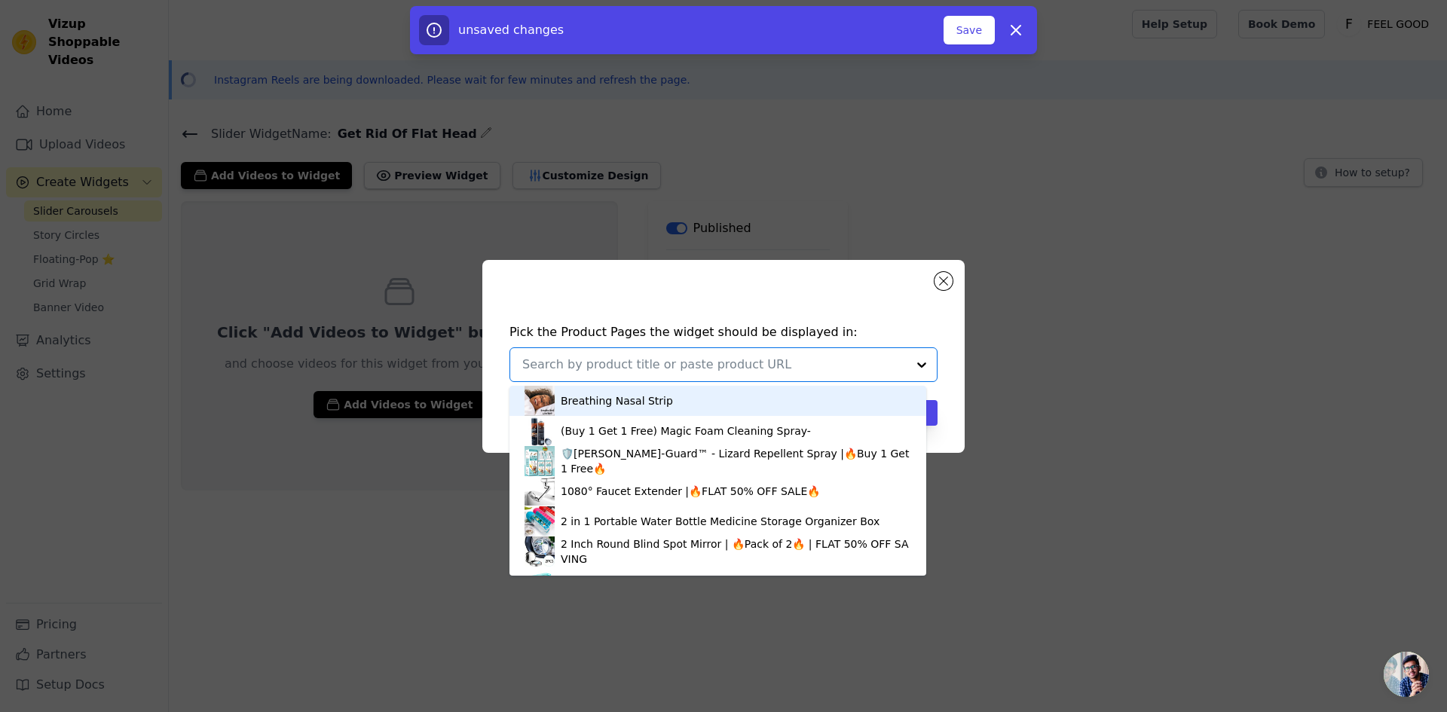
click at [686, 368] on input "text" at bounding box center [714, 365] width 384 height 18
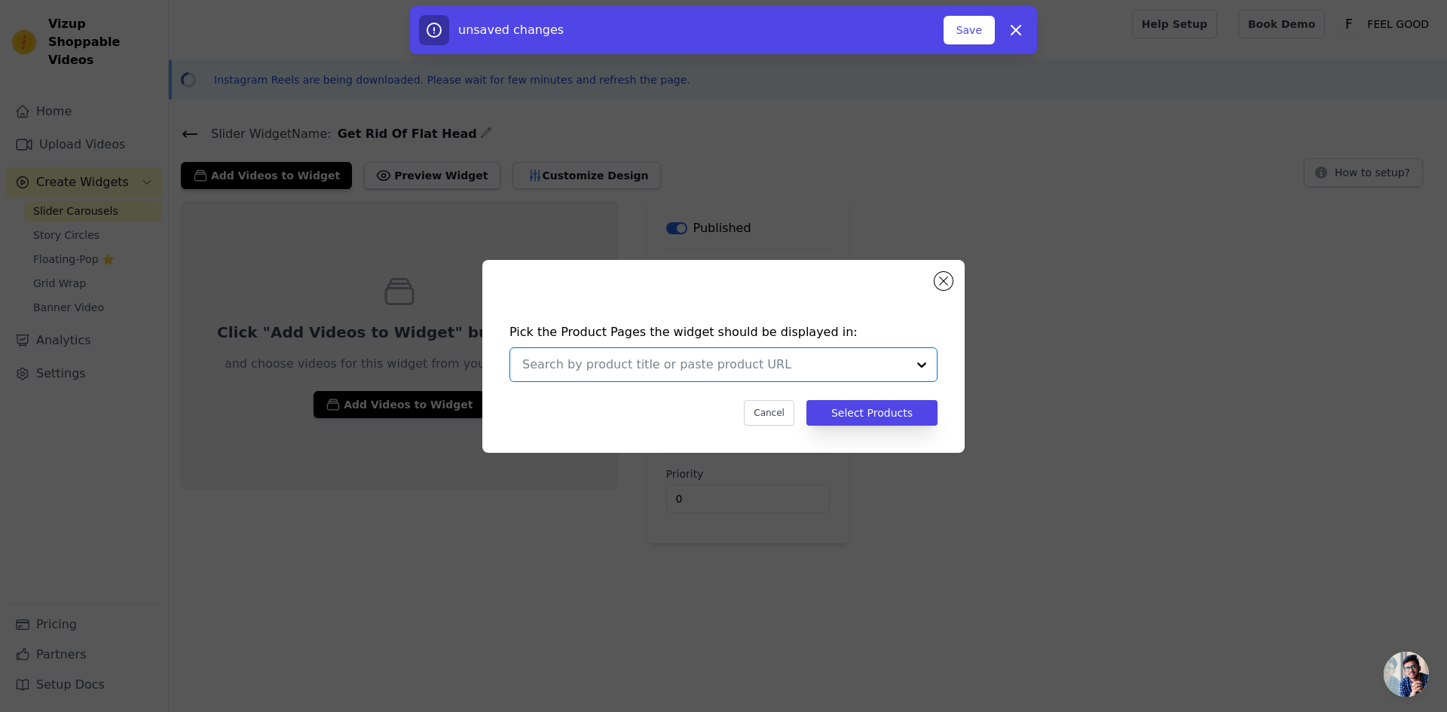
click at [655, 367] on input "text" at bounding box center [714, 365] width 384 height 18
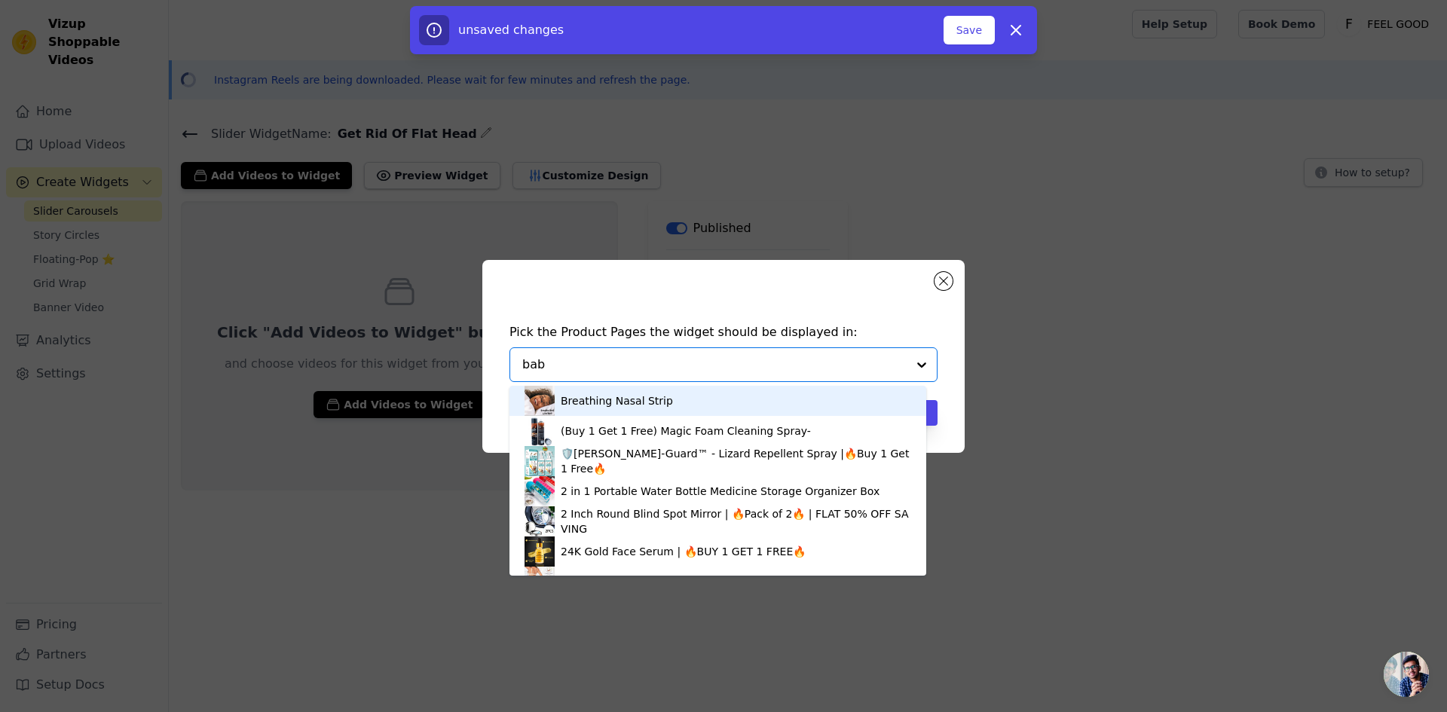
type input "baby"
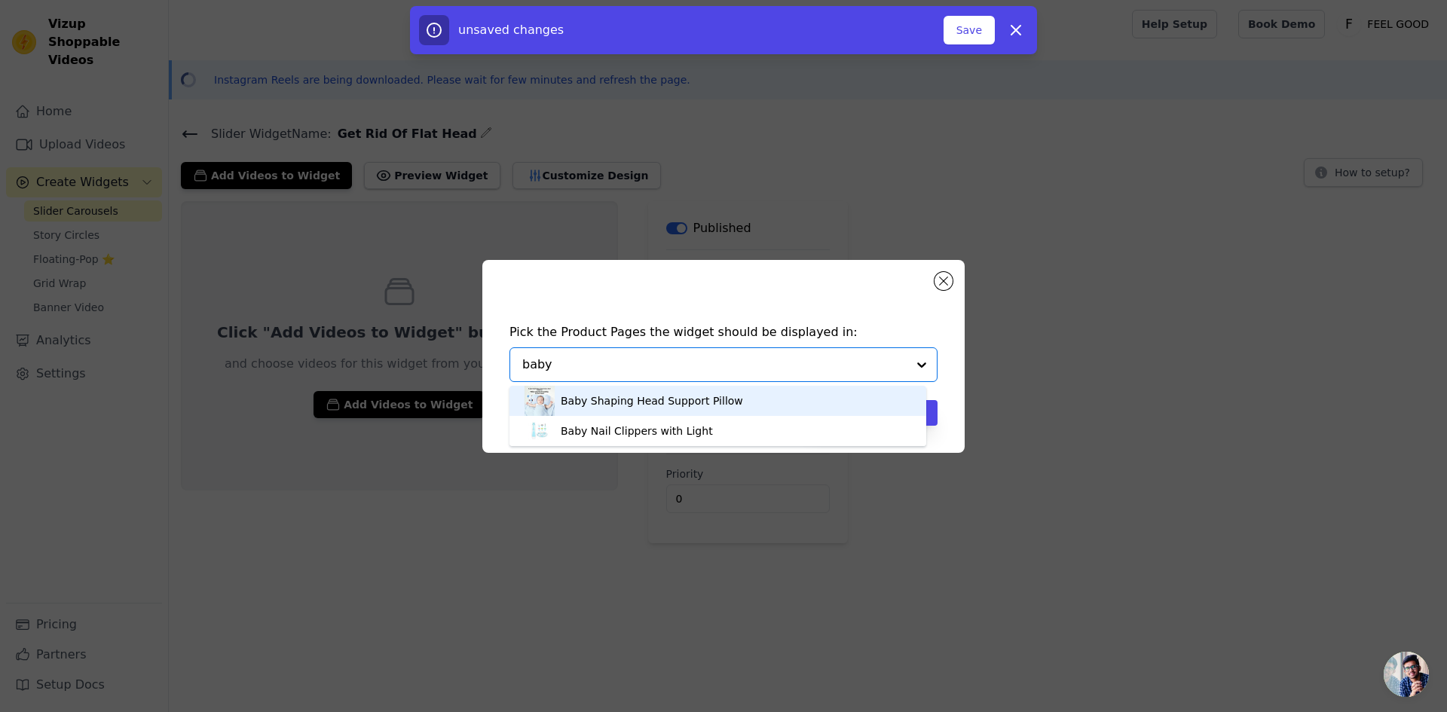
click at [681, 407] on div "Baby Shaping Head Support Pillow" at bounding box center [652, 400] width 182 height 15
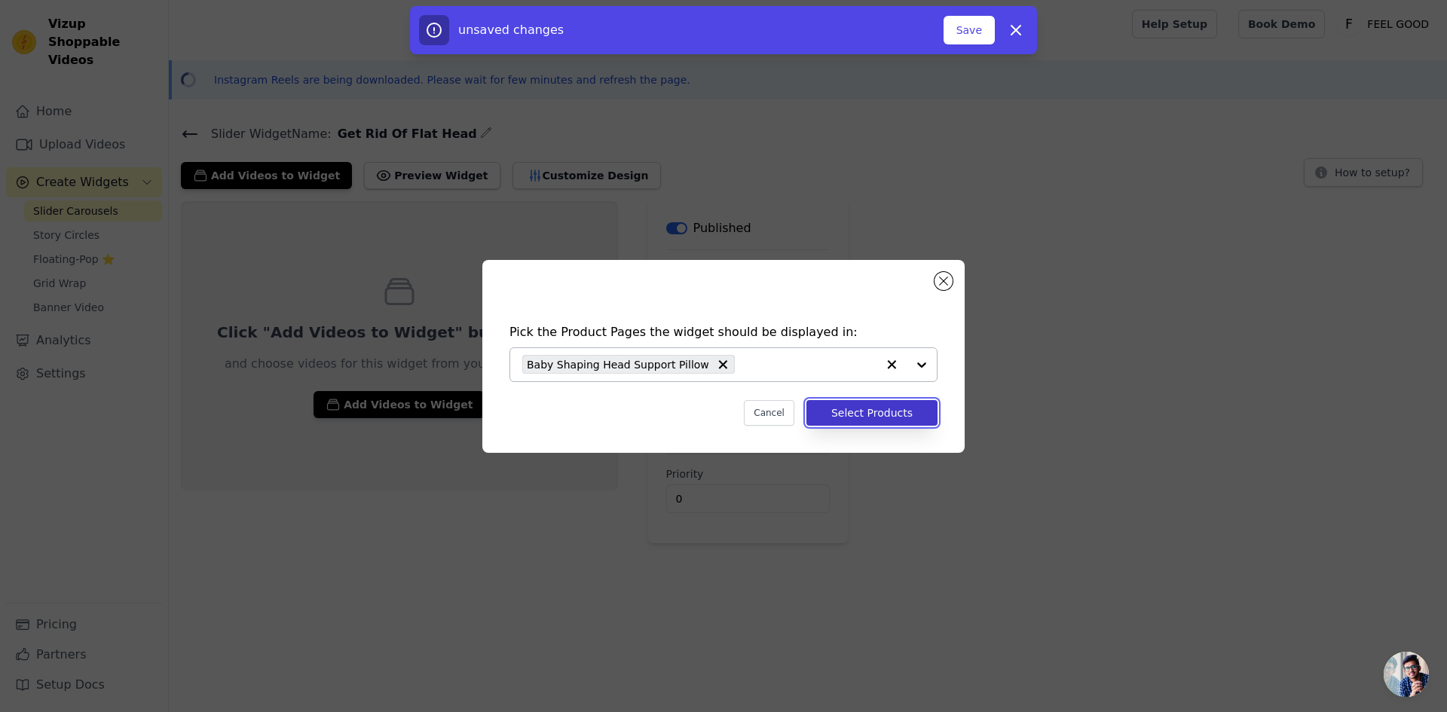
click at [850, 415] on button "Select Products" at bounding box center [871, 413] width 131 height 26
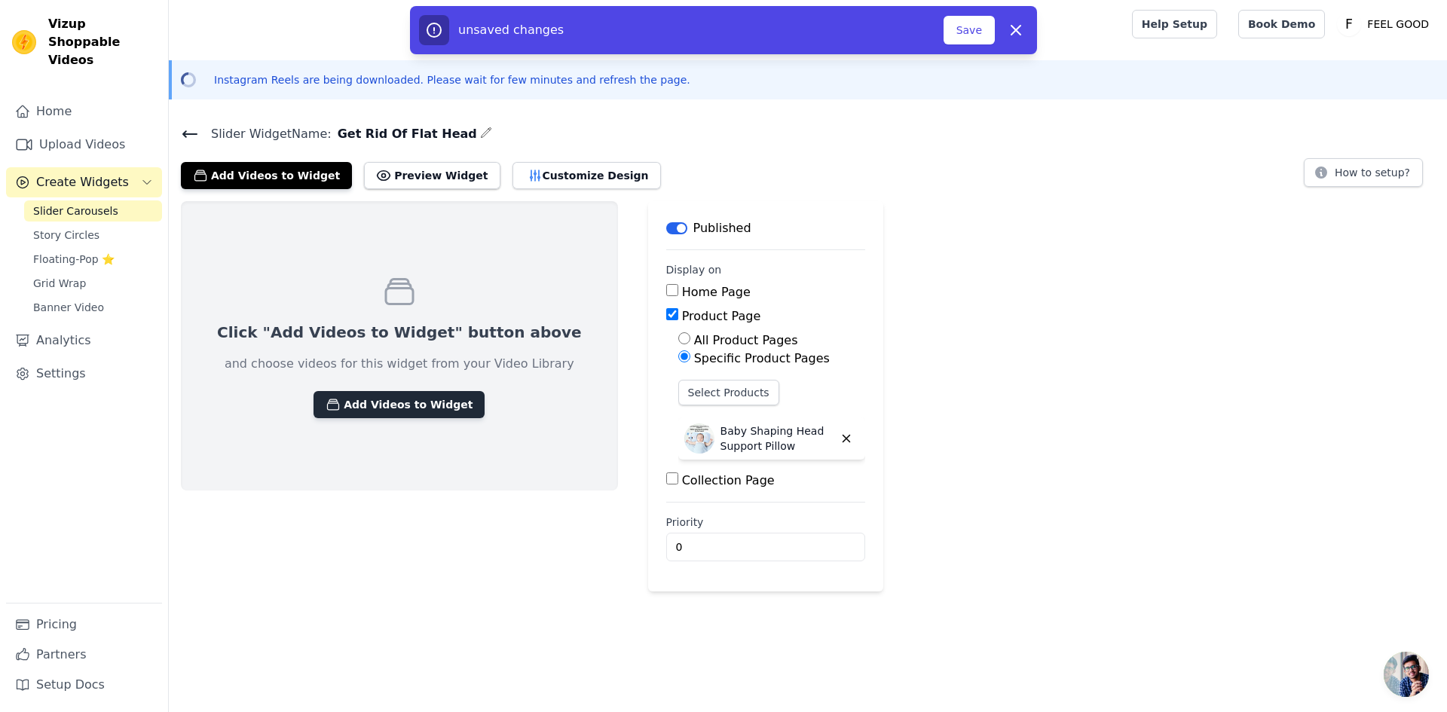
click at [418, 404] on button "Add Videos to Widget" at bounding box center [398, 404] width 171 height 27
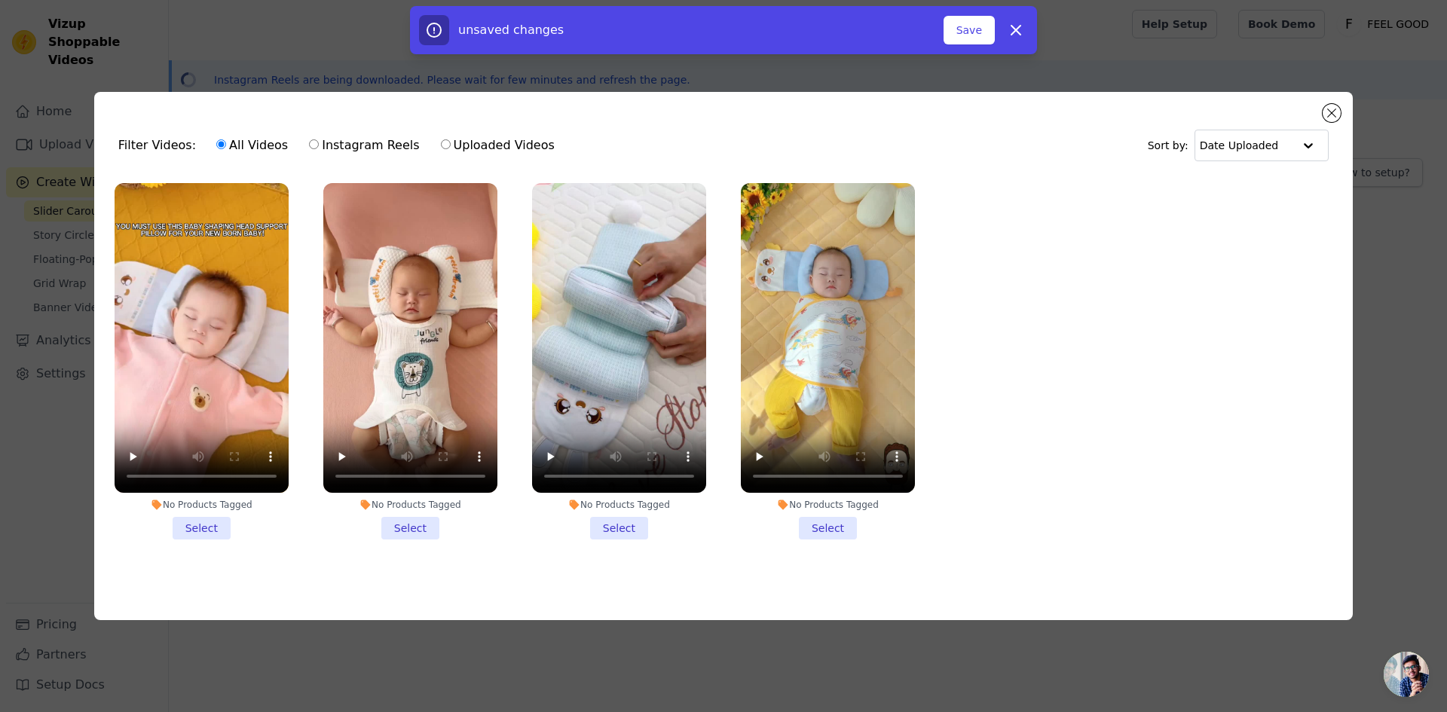
click at [836, 526] on li "No Products Tagged Select" at bounding box center [828, 361] width 174 height 356
click at [0, 0] on input "No Products Tagged Select" at bounding box center [0, 0] width 0 height 0
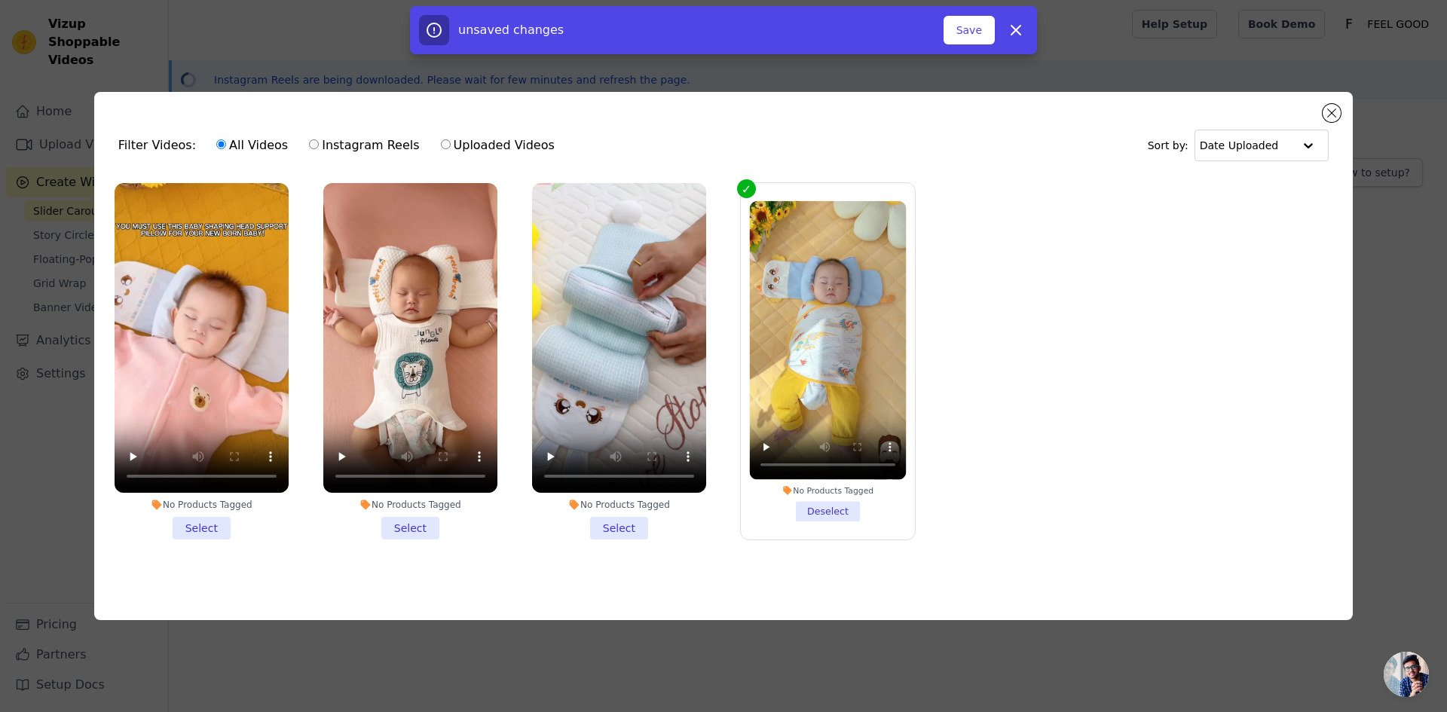
click at [607, 530] on li "No Products Tagged Select" at bounding box center [619, 361] width 174 height 356
click at [0, 0] on input "No Products Tagged Select" at bounding box center [0, 0] width 0 height 0
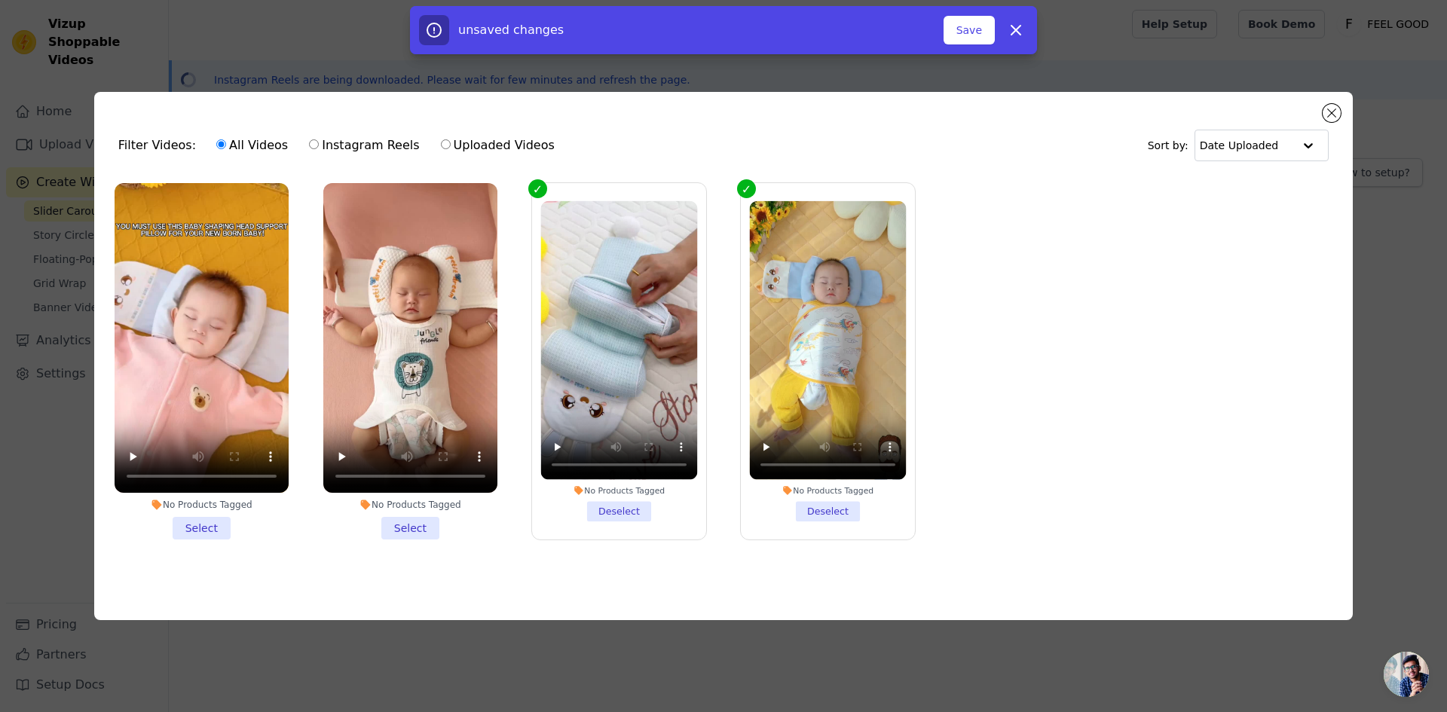
drag, startPoint x: 411, startPoint y: 529, endPoint x: 246, endPoint y: 525, distance: 165.1
click at [411, 529] on li "No Products Tagged Select" at bounding box center [410, 361] width 174 height 356
click at [0, 0] on input "No Products Tagged Select" at bounding box center [0, 0] width 0 height 0
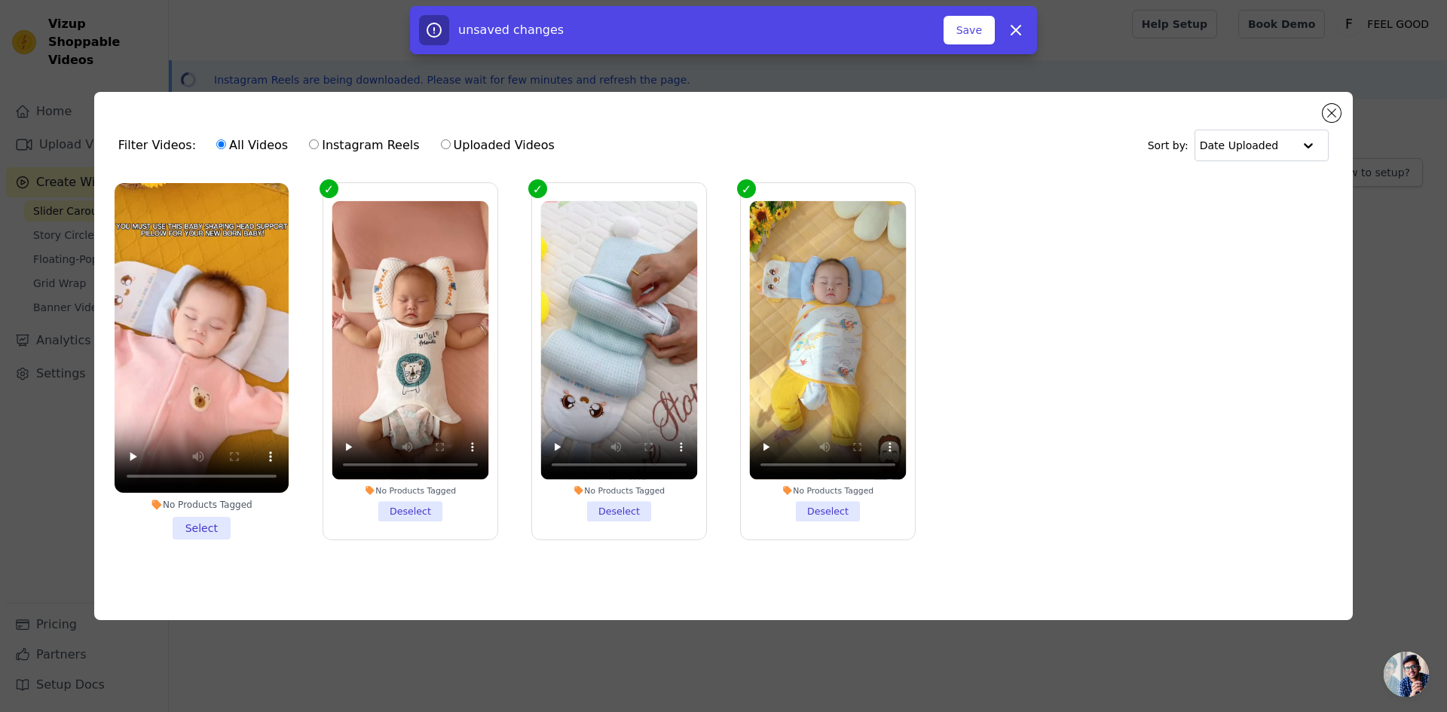
click at [216, 528] on li "No Products Tagged Select" at bounding box center [202, 361] width 174 height 356
click at [0, 0] on input "No Products Tagged Select" at bounding box center [0, 0] width 0 height 0
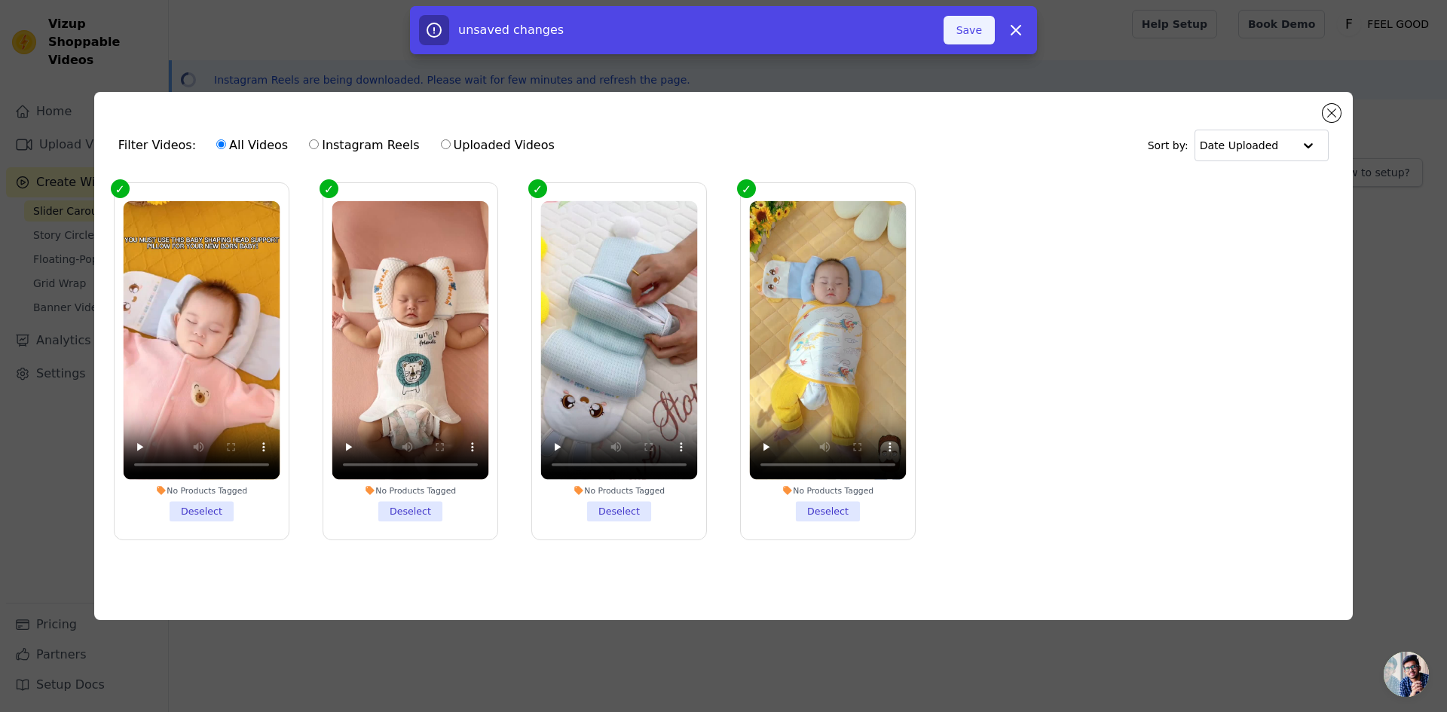
click at [981, 35] on button "Save" at bounding box center [968, 30] width 51 height 29
click at [924, 38] on button "Add To Widget" at bounding box center [944, 30] width 101 height 29
